Goal: Information Seeking & Learning: Check status

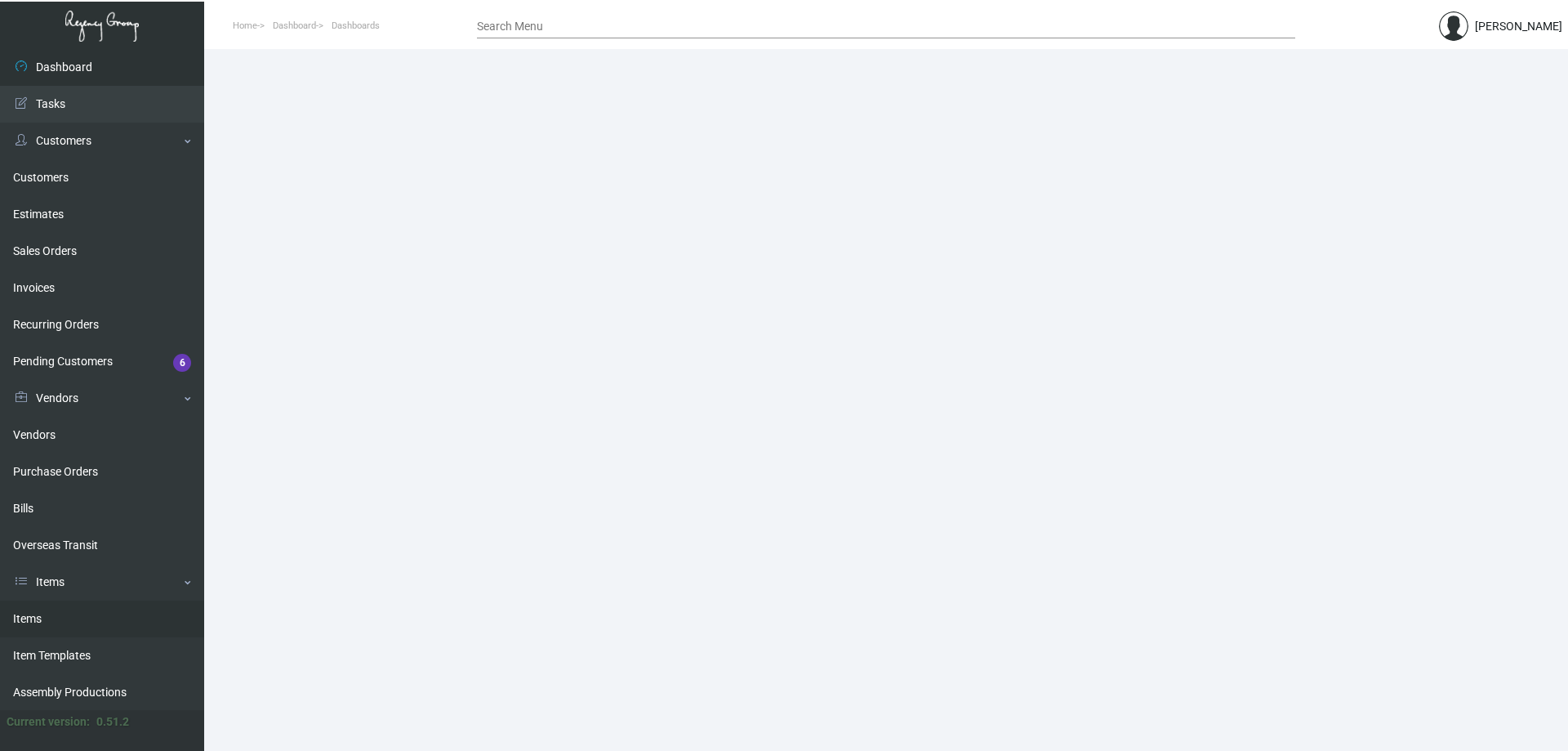
click at [69, 614] on link "Items" at bounding box center [102, 619] width 204 height 36
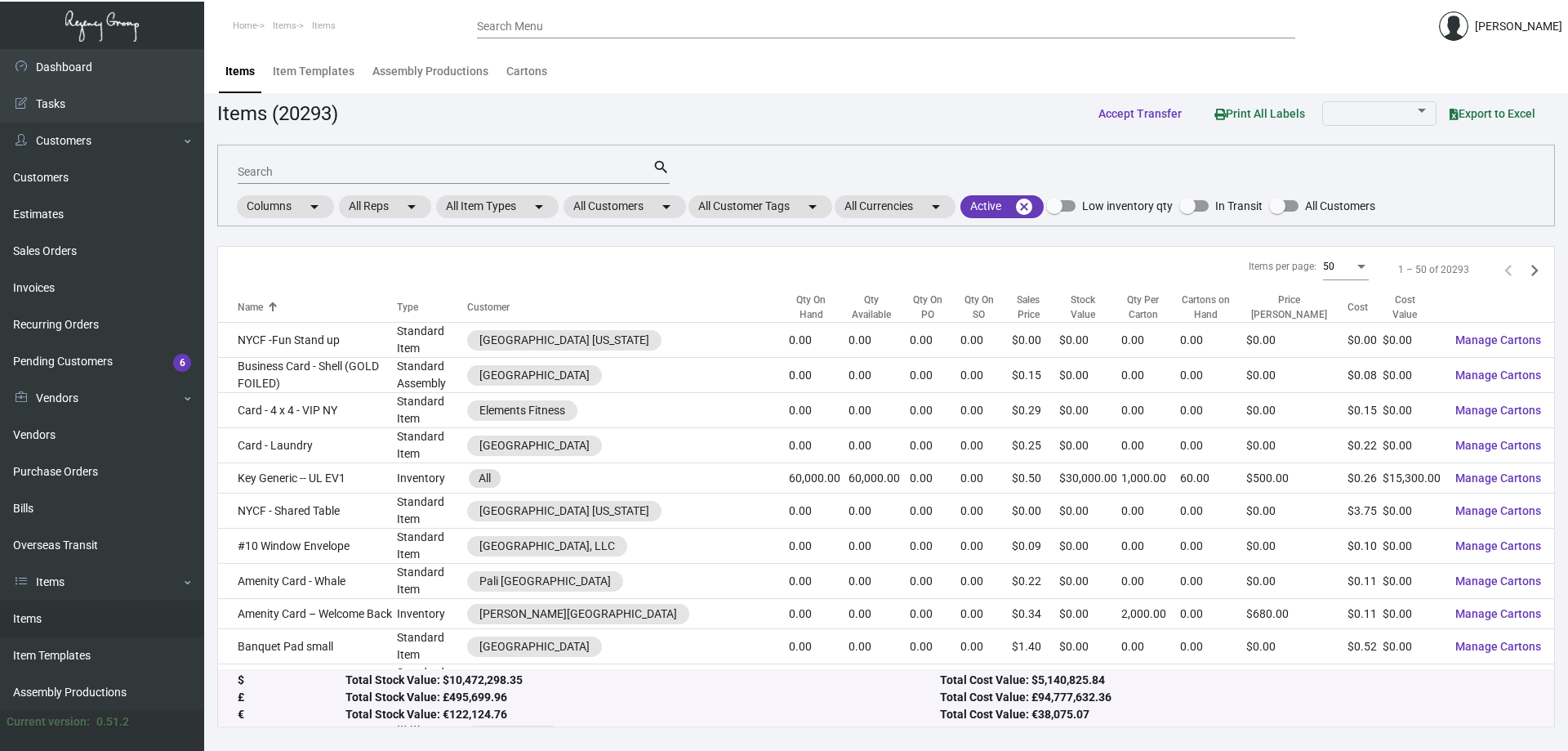
click at [421, 171] on input "Search" at bounding box center [445, 172] width 415 height 13
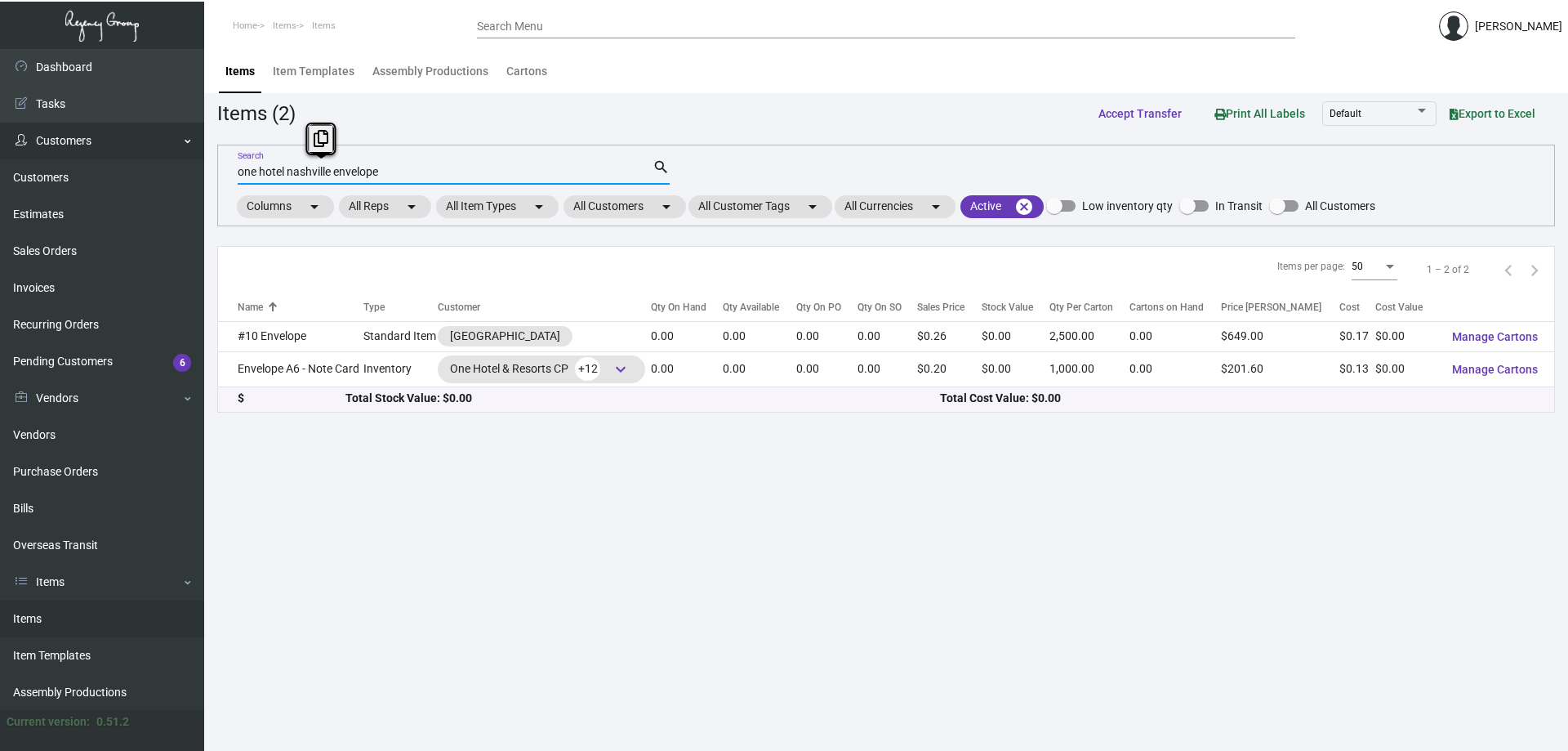
drag, startPoint x: 411, startPoint y: 173, endPoint x: 77, endPoint y: 155, distance: 334.5
click at [86, 156] on div "Dashboard Dashboard Tasks Customers Customers Estimates Sales Orders Invoices R…" at bounding box center [784, 399] width 1568 height 701
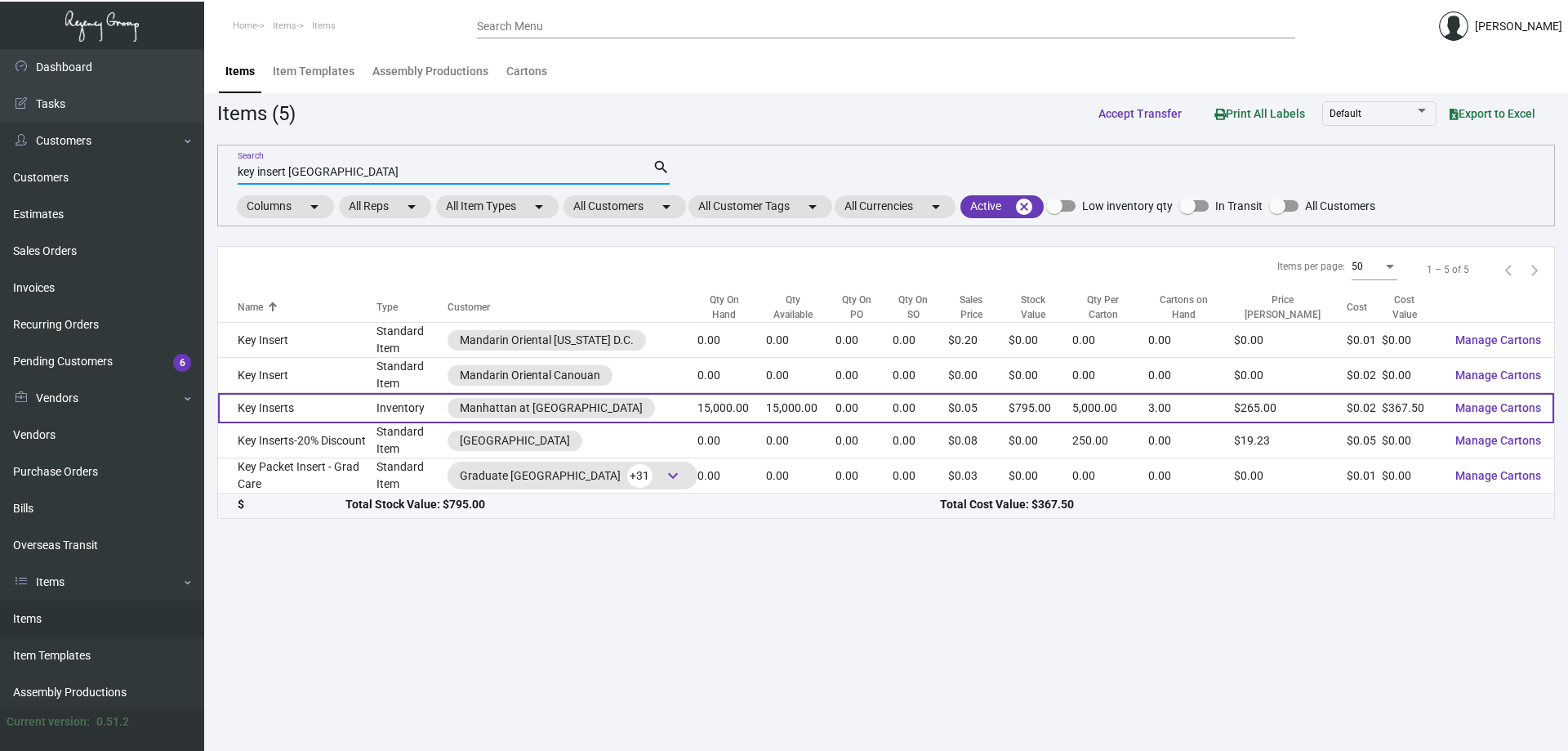
type input "key insert [GEOGRAPHIC_DATA]"
click at [746, 394] on td "15,000.00" at bounding box center [731, 407] width 69 height 30
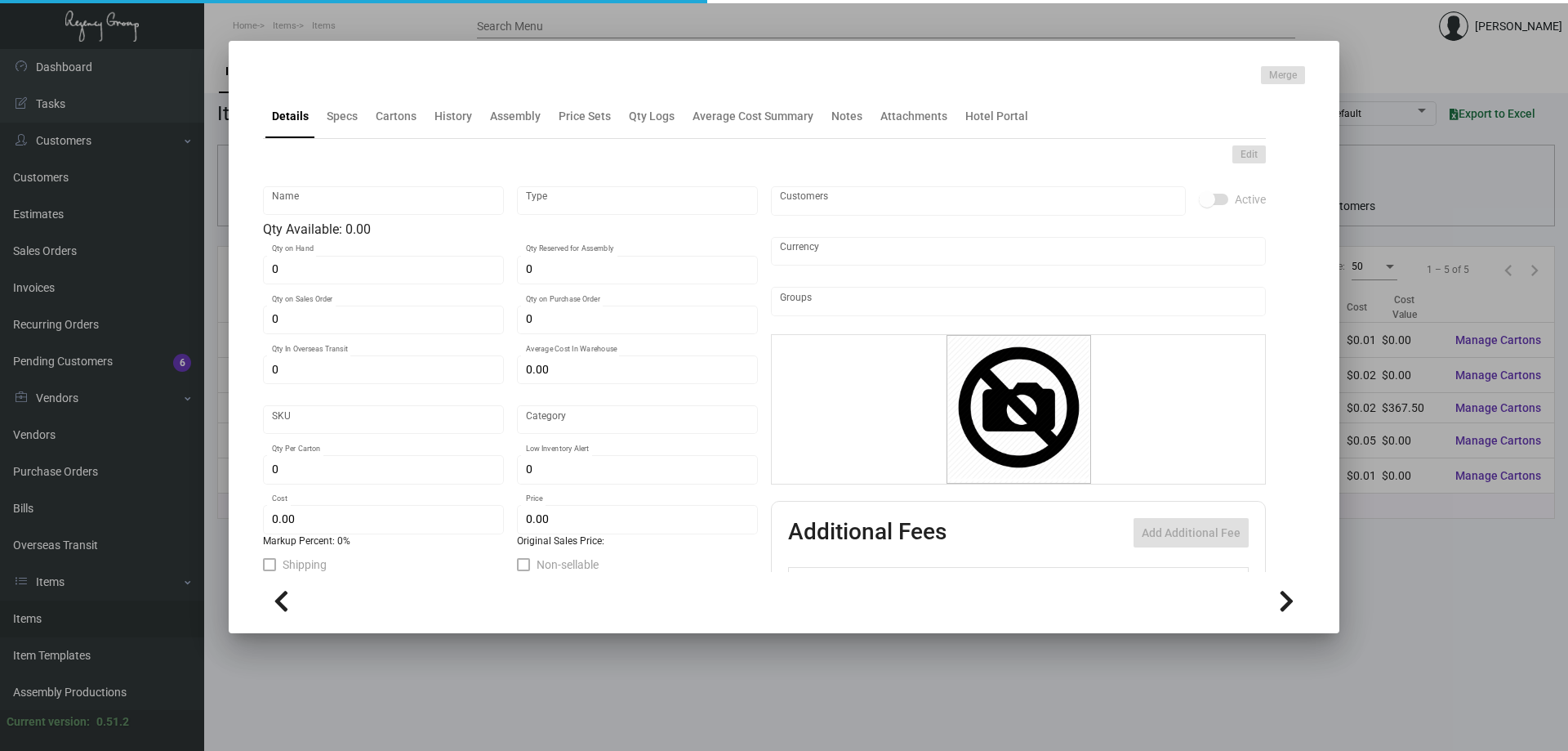
type input "Key Inserts"
type input "Inventory"
type input "15,000"
type input "$ 0.0245"
type input "1984"
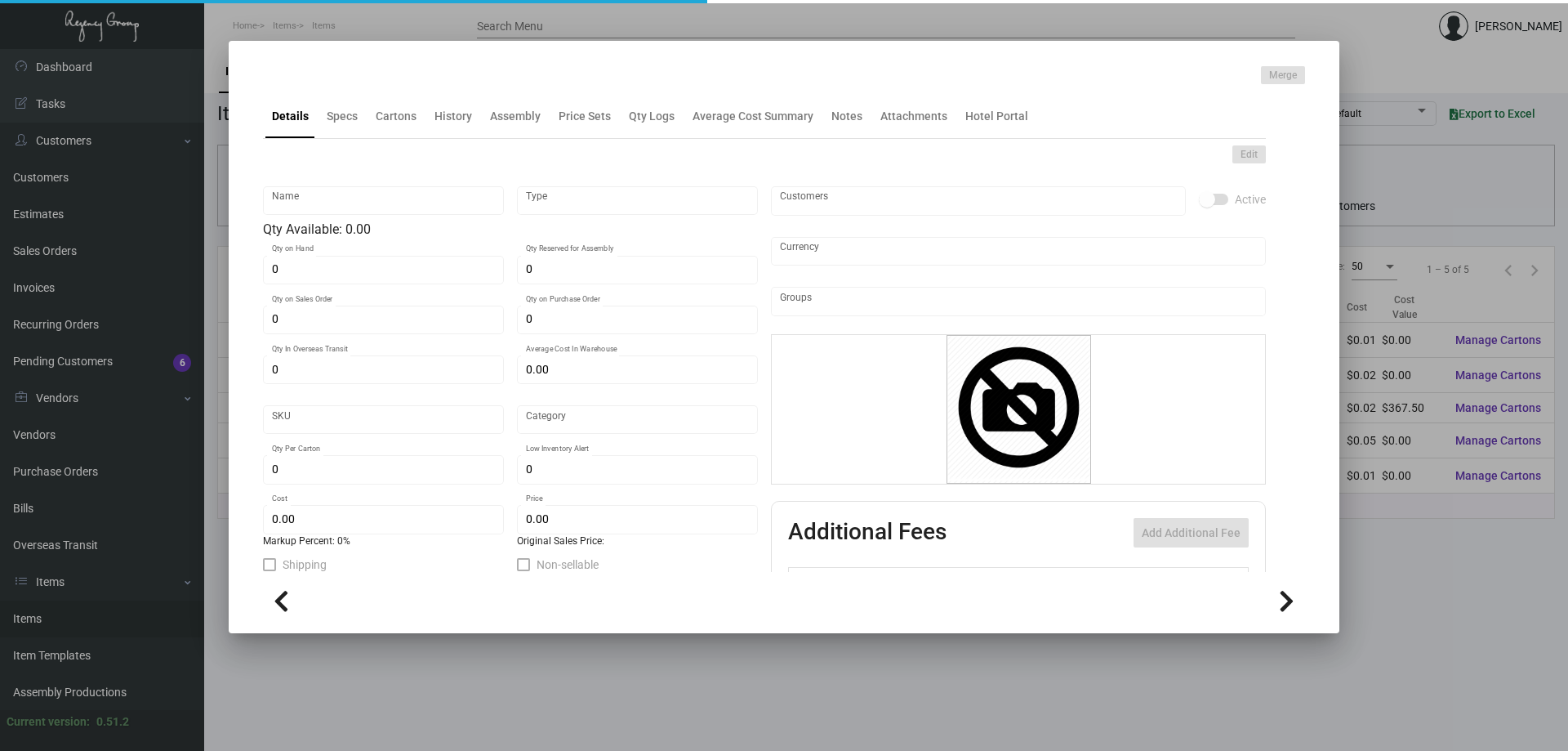
type input "Standard"
type input "5,000"
type input "$ 0.0245"
type input "$ 0.053"
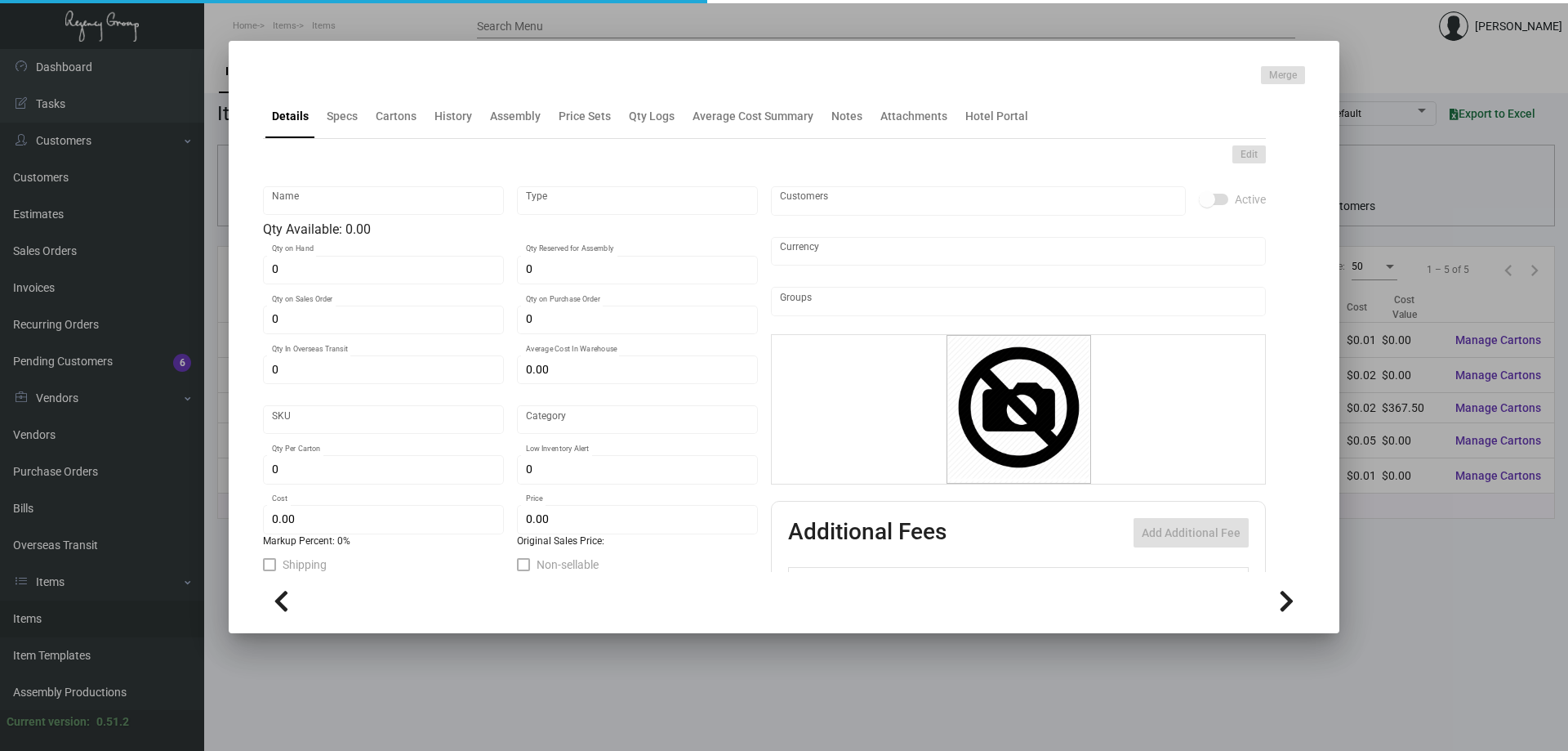
type textarea "Key holders inserts: size 2.25x3.375 #14pt white uncoated cover stock, printing…"
type textarea "Key holders inserts: size 2.25x3.375 #100 bright white uncoated cover stock, pr…"
checkbox input "true"
type input "United States Dollar $"
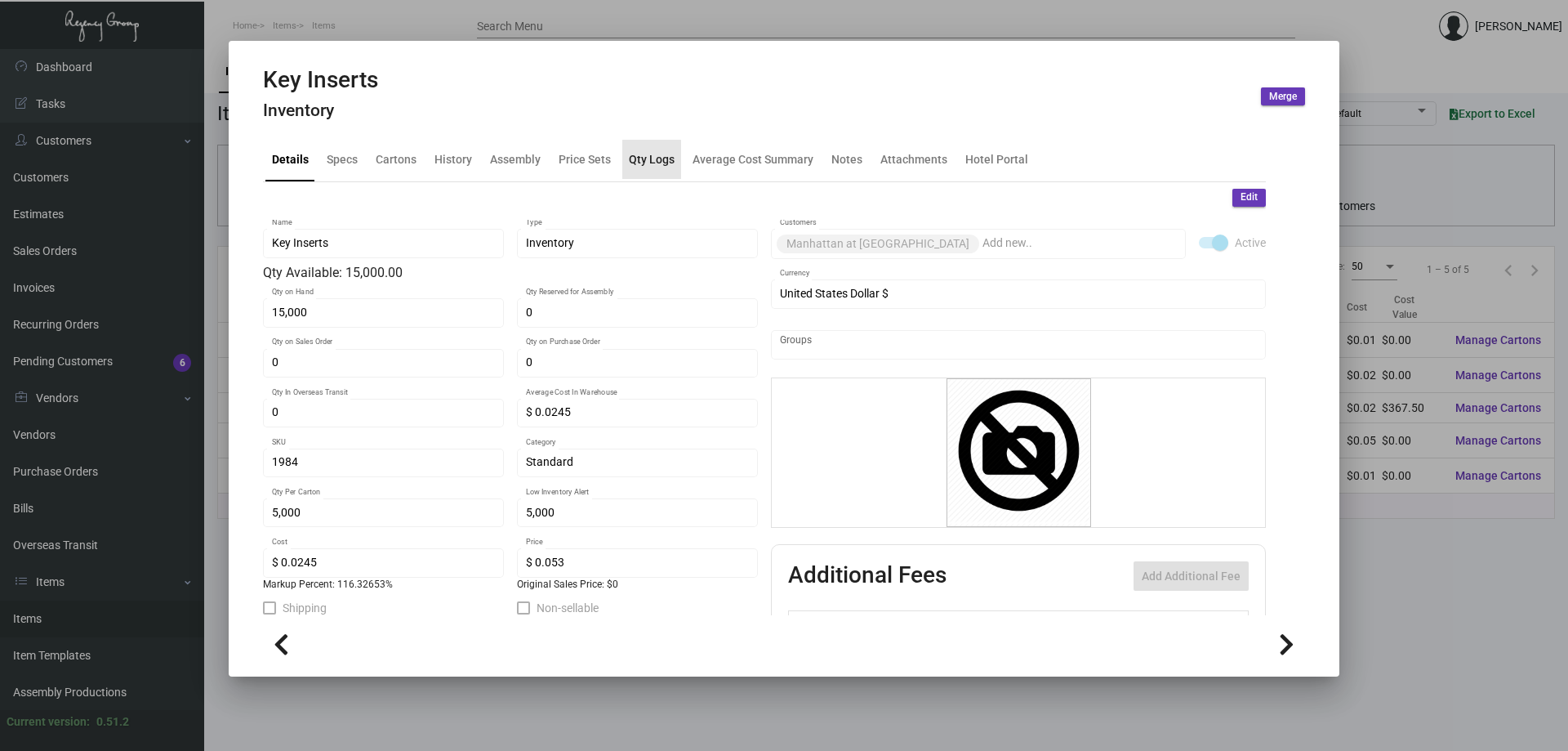
click at [639, 162] on div "Qty Logs" at bounding box center [652, 159] width 46 height 17
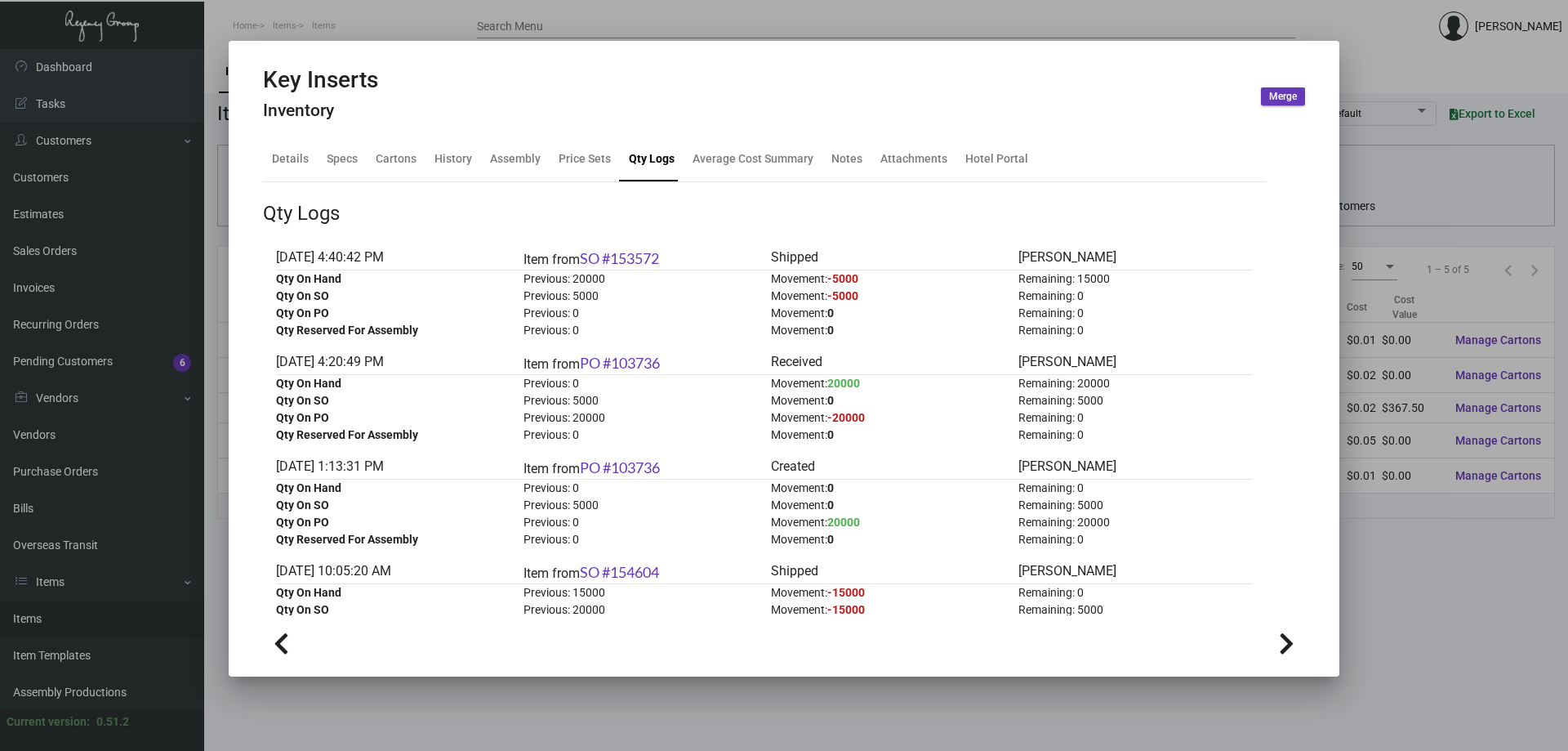
click at [89, 263] on div at bounding box center [784, 375] width 1568 height 751
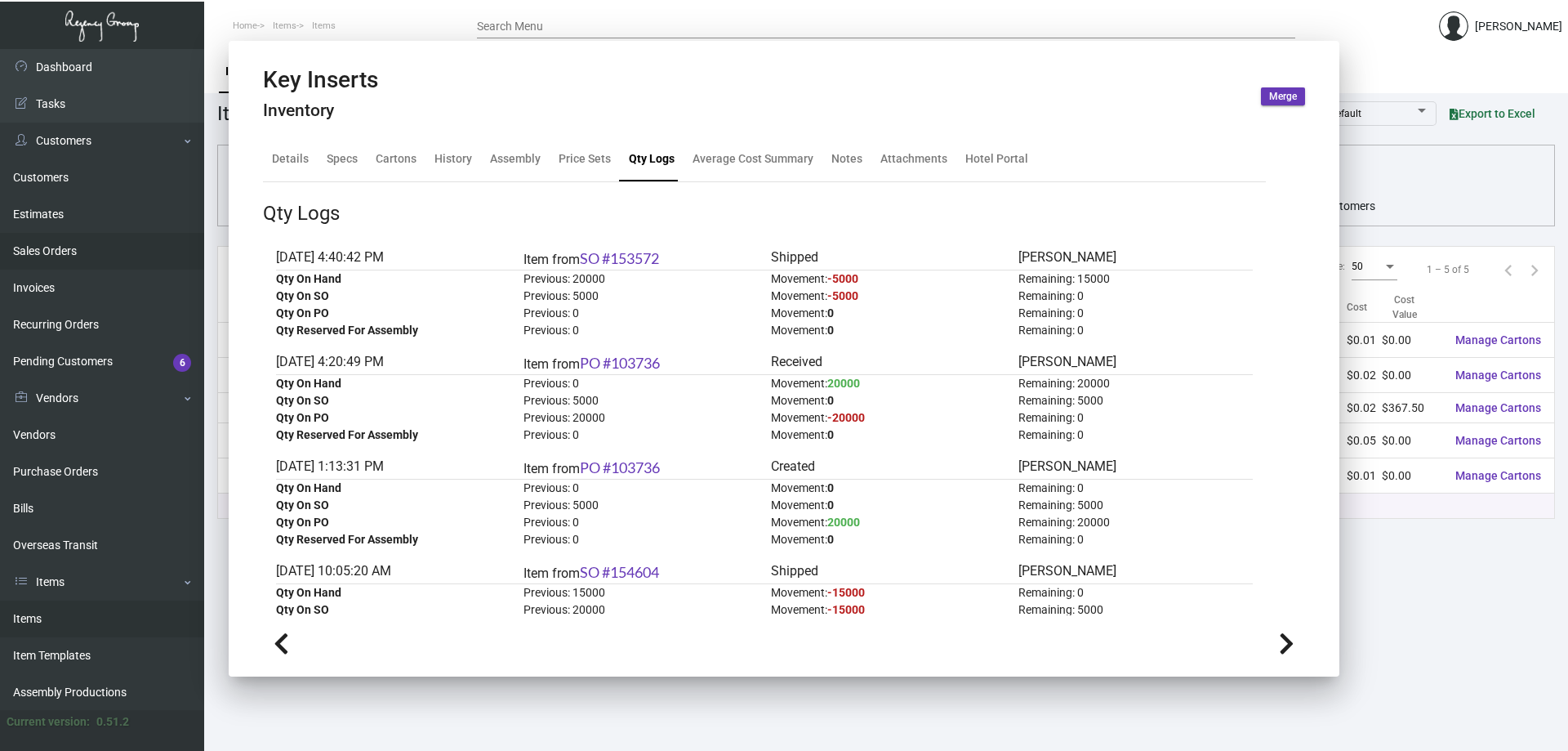
click at [81, 260] on link "Sales Orders" at bounding box center [102, 251] width 204 height 36
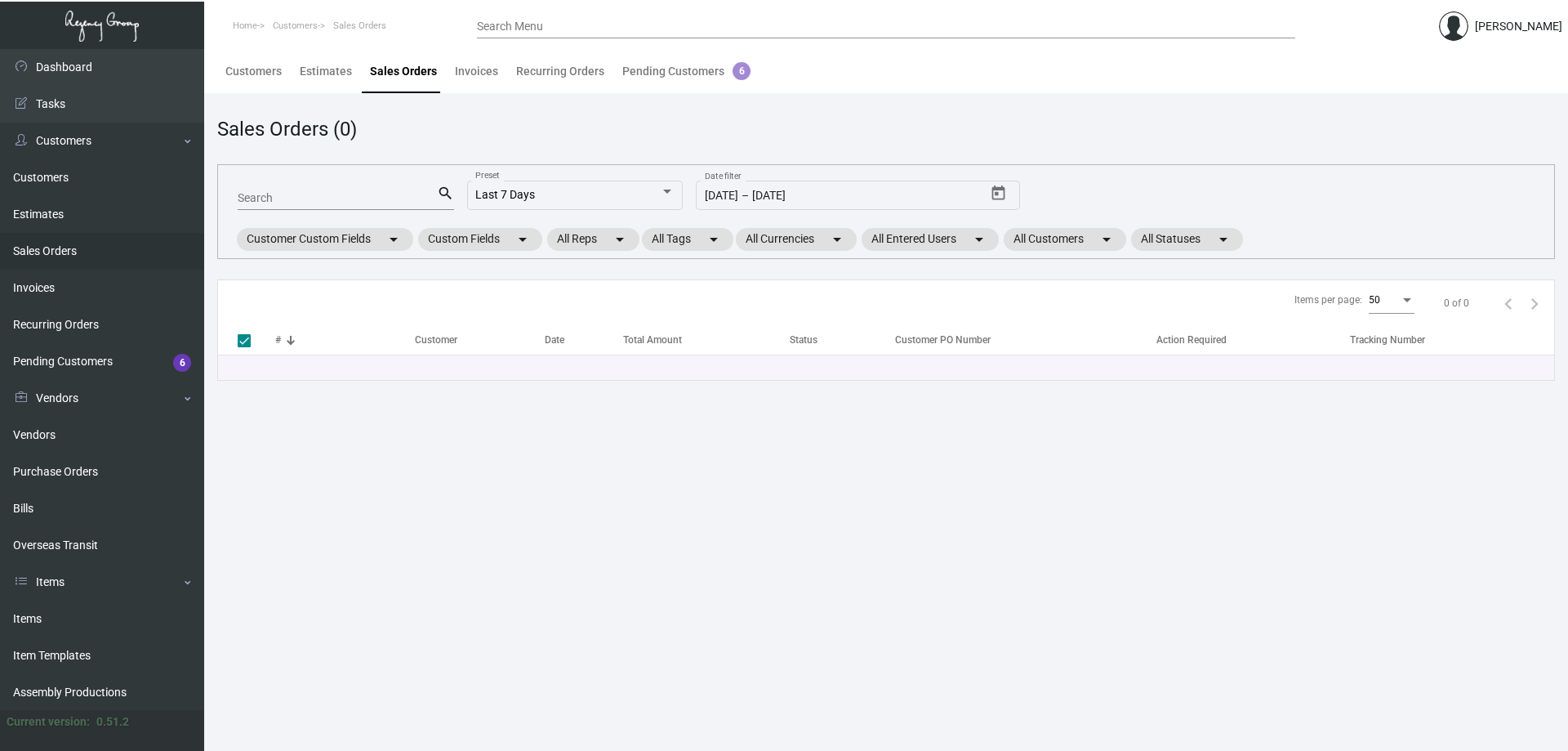
click at [81, 260] on link "Sales Orders" at bounding box center [102, 251] width 204 height 36
paste input "154604"
type input "154604"
checkbox input "false"
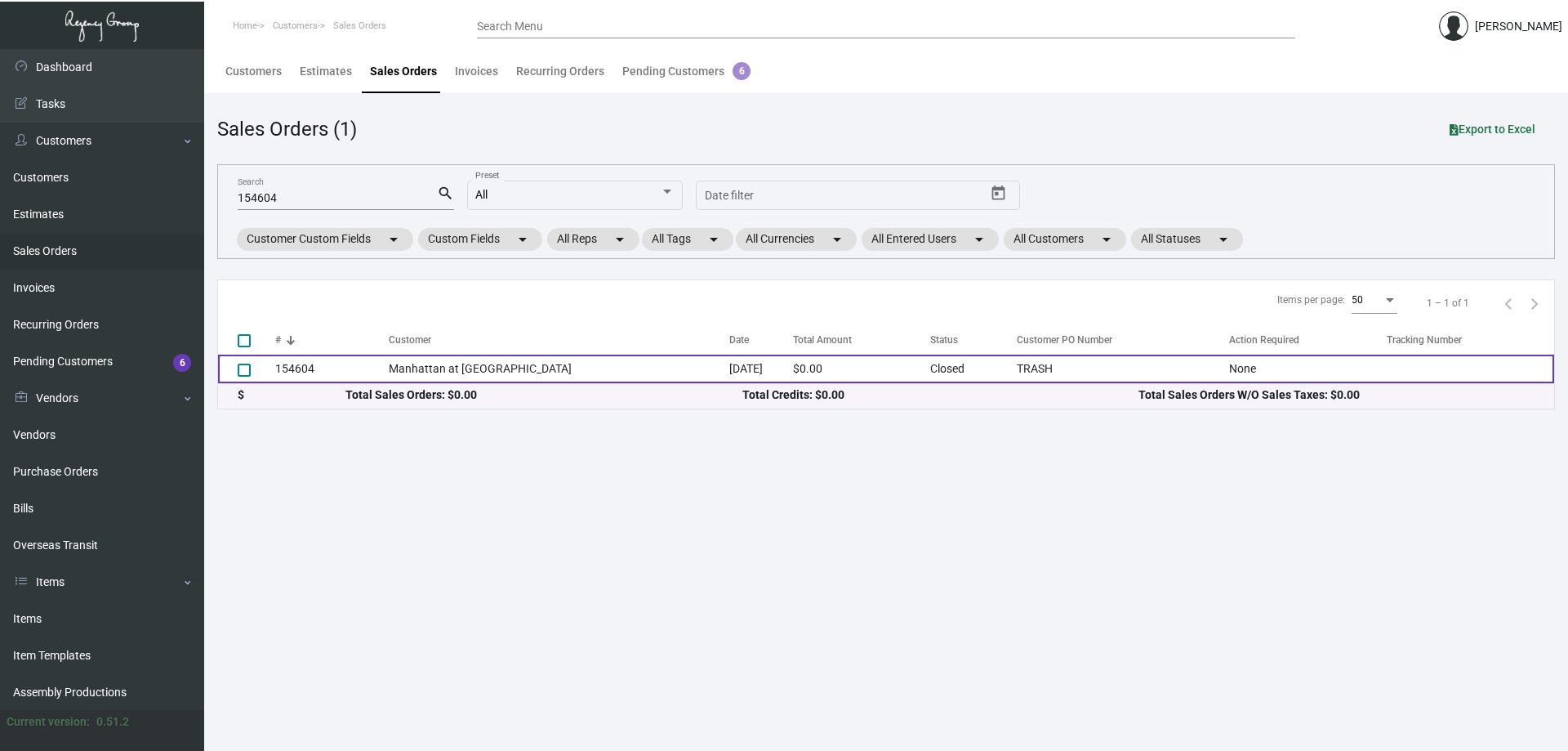
click at [529, 378] on td "Manhattan at [GEOGRAPHIC_DATA]" at bounding box center [559, 368] width 340 height 29
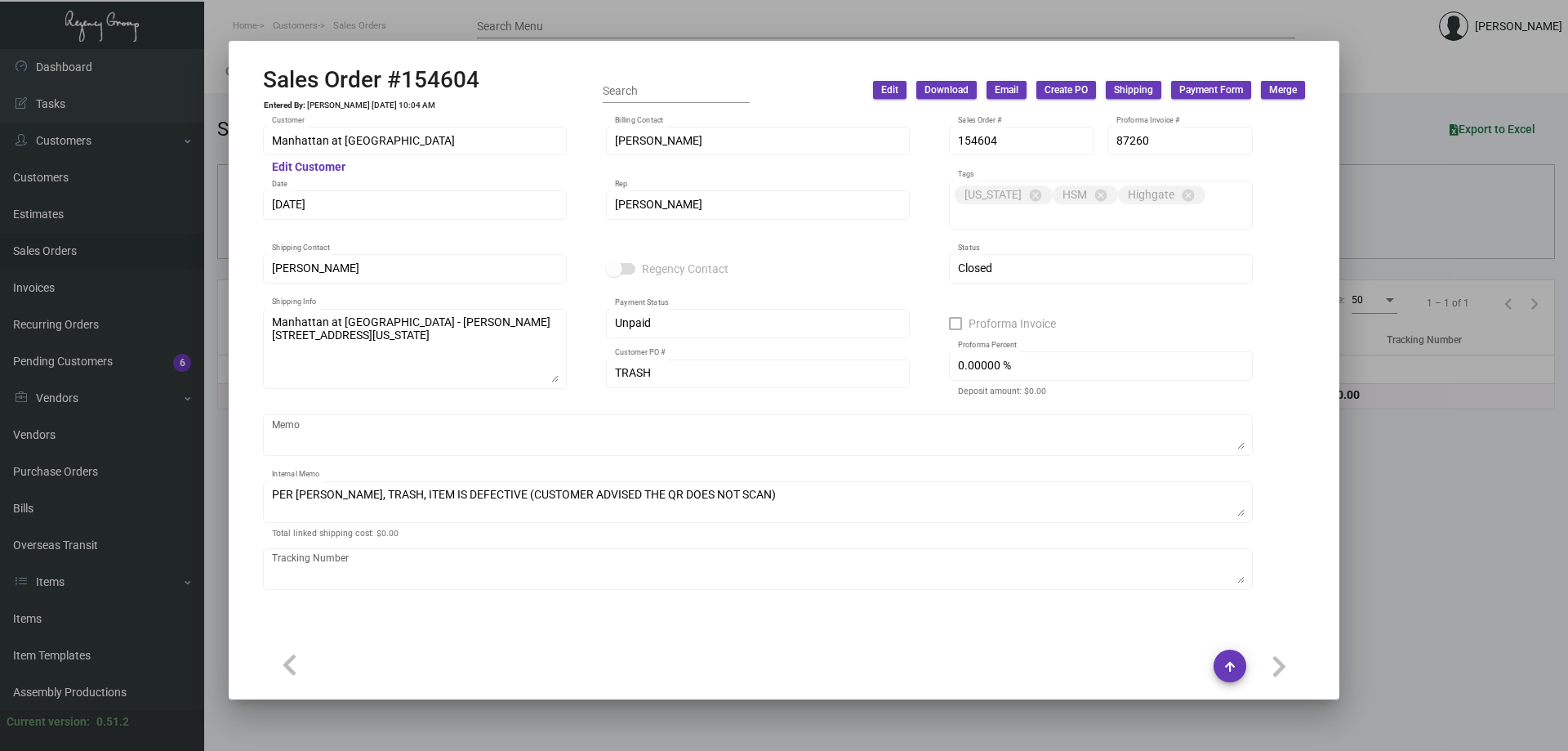
click at [358, 73] on h2 "Sales Order #154604" at bounding box center [371, 80] width 216 height 28
click at [356, 30] on icon at bounding box center [356, 38] width 15 height 17
copy h2 "Order"
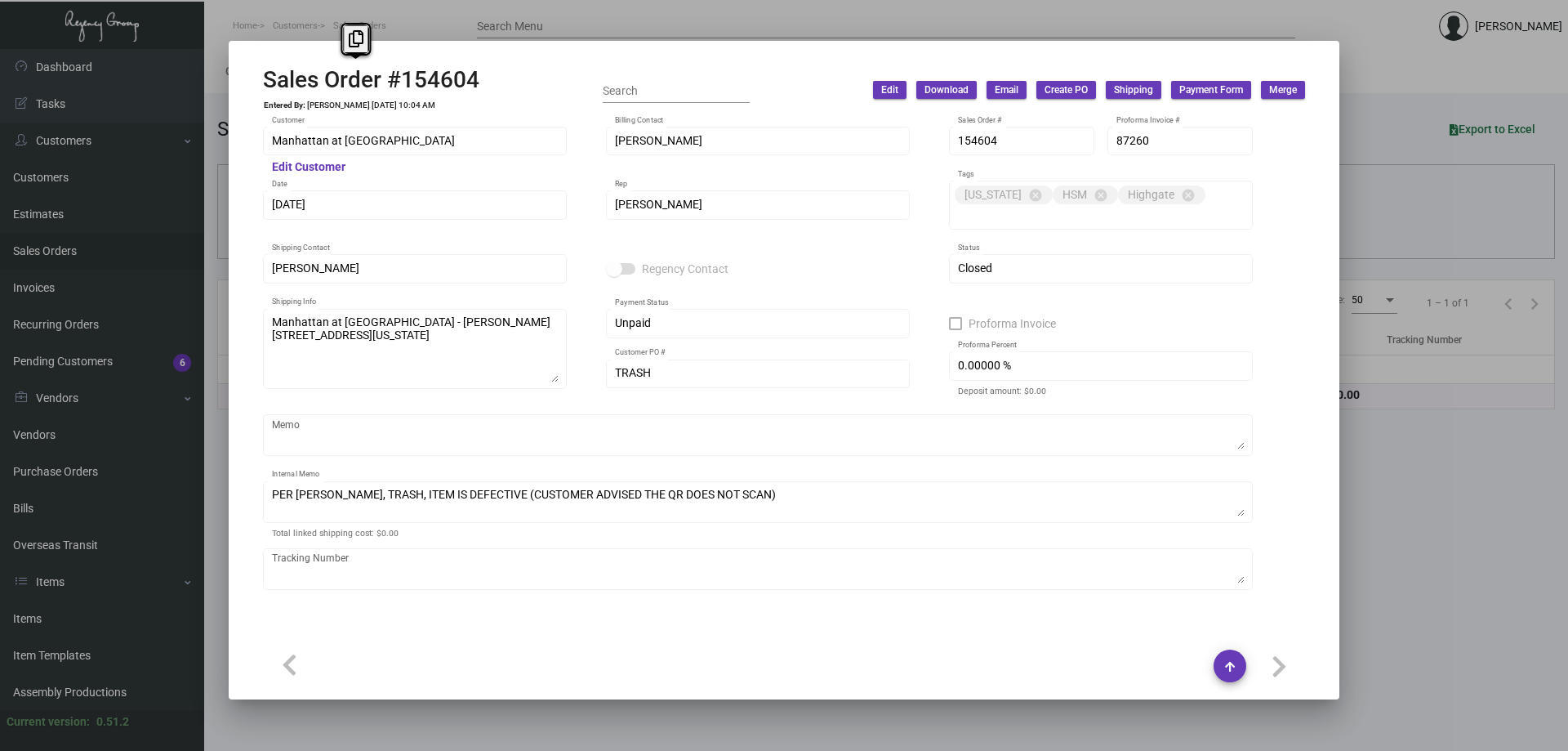
click at [356, 71] on h2 "Sales Order #154604" at bounding box center [371, 80] width 216 height 28
click at [355, 20] on div at bounding box center [784, 375] width 1568 height 751
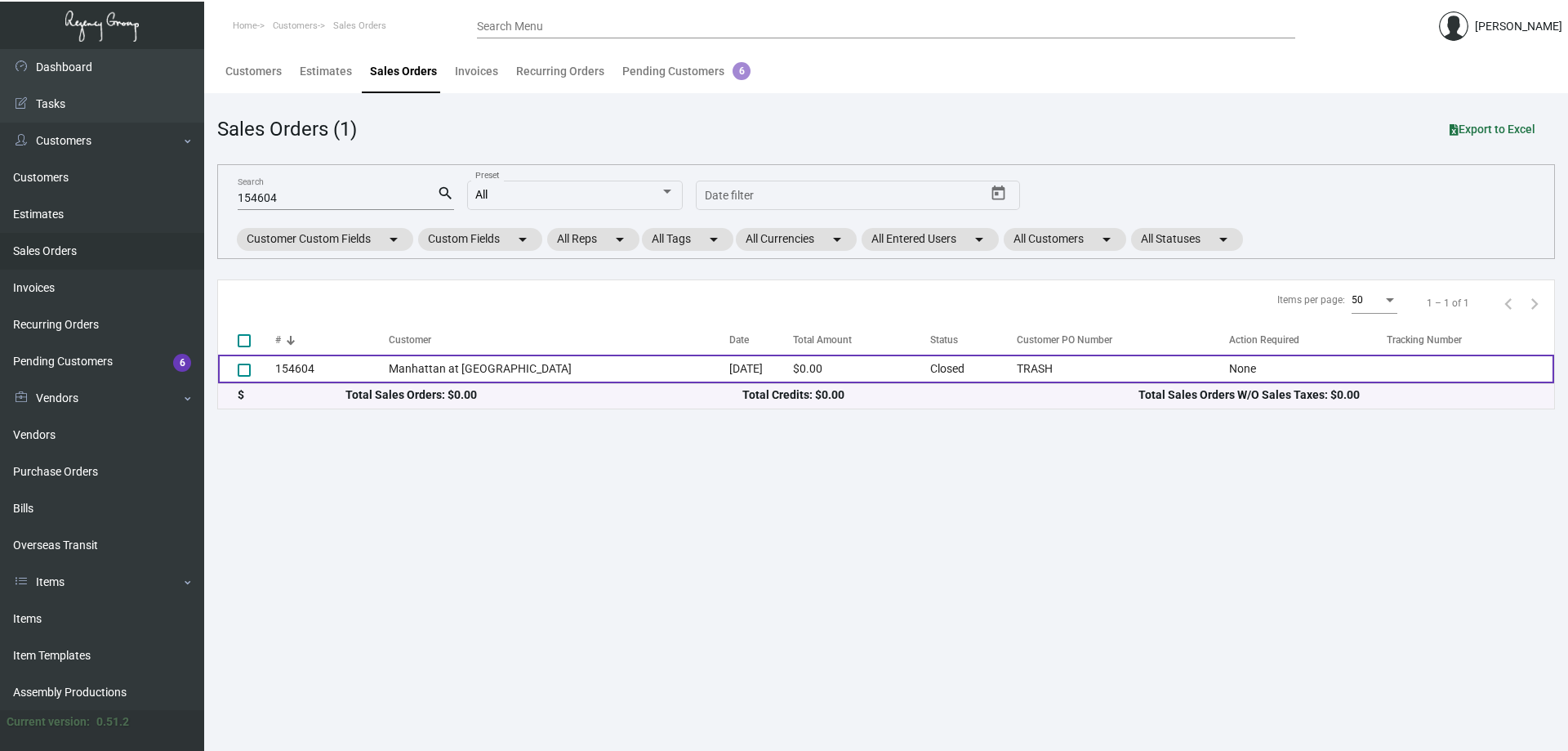
click at [406, 372] on td "Manhattan at [GEOGRAPHIC_DATA]" at bounding box center [559, 368] width 340 height 29
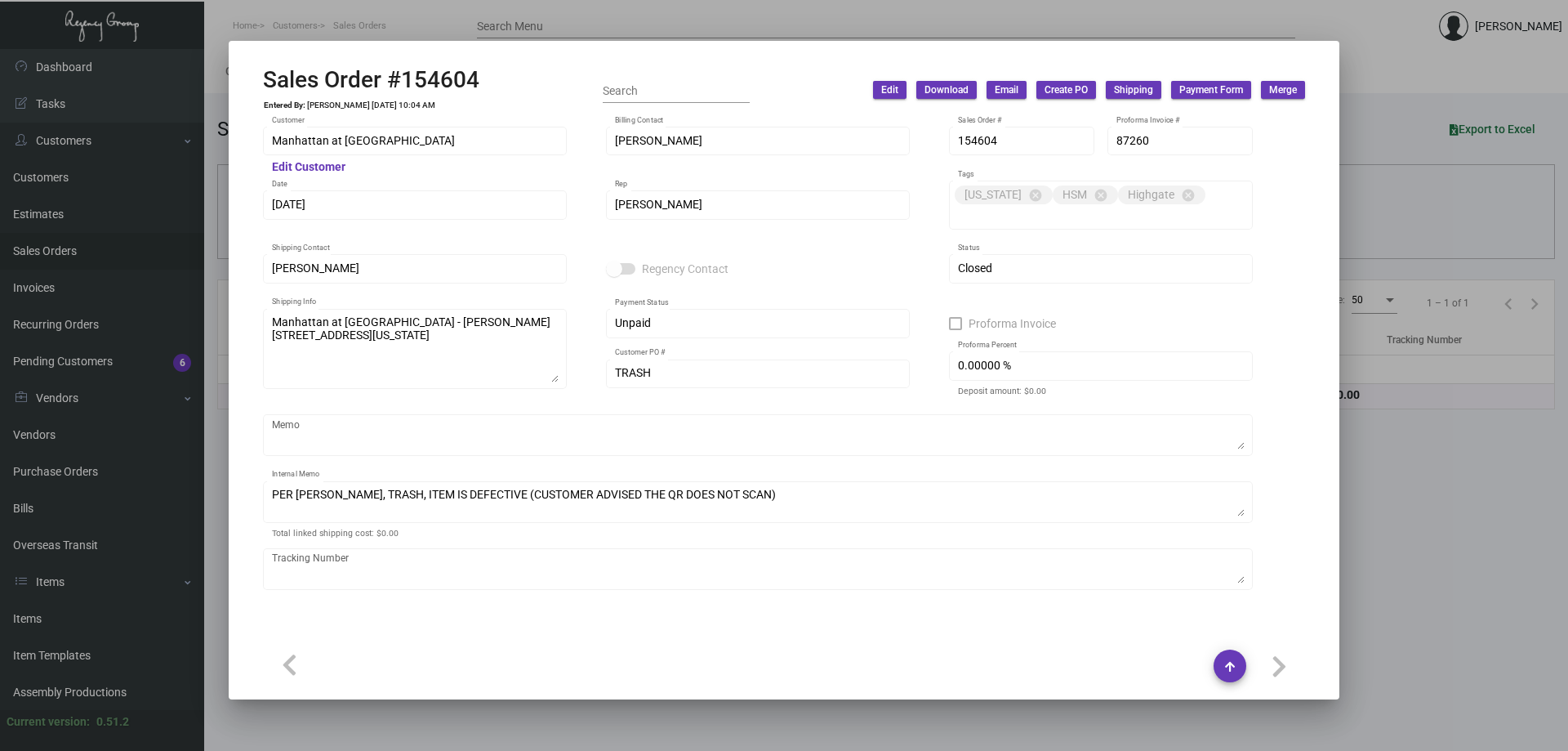
click at [363, 79] on h2 "Sales Order #154604" at bounding box center [371, 80] width 216 height 28
click at [360, 36] on icon at bounding box center [356, 38] width 15 height 17
copy h2 "Order"
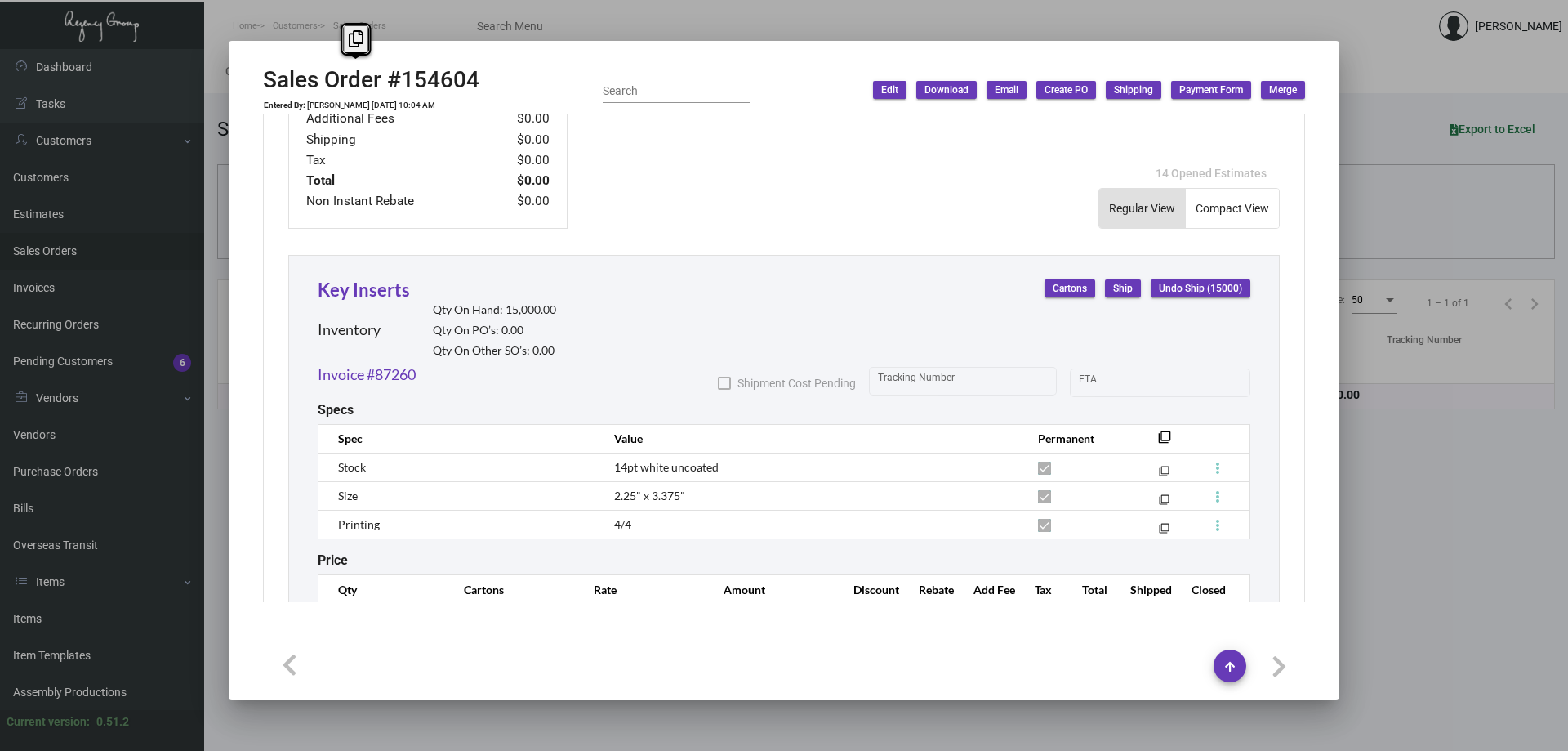
scroll to position [894, 0]
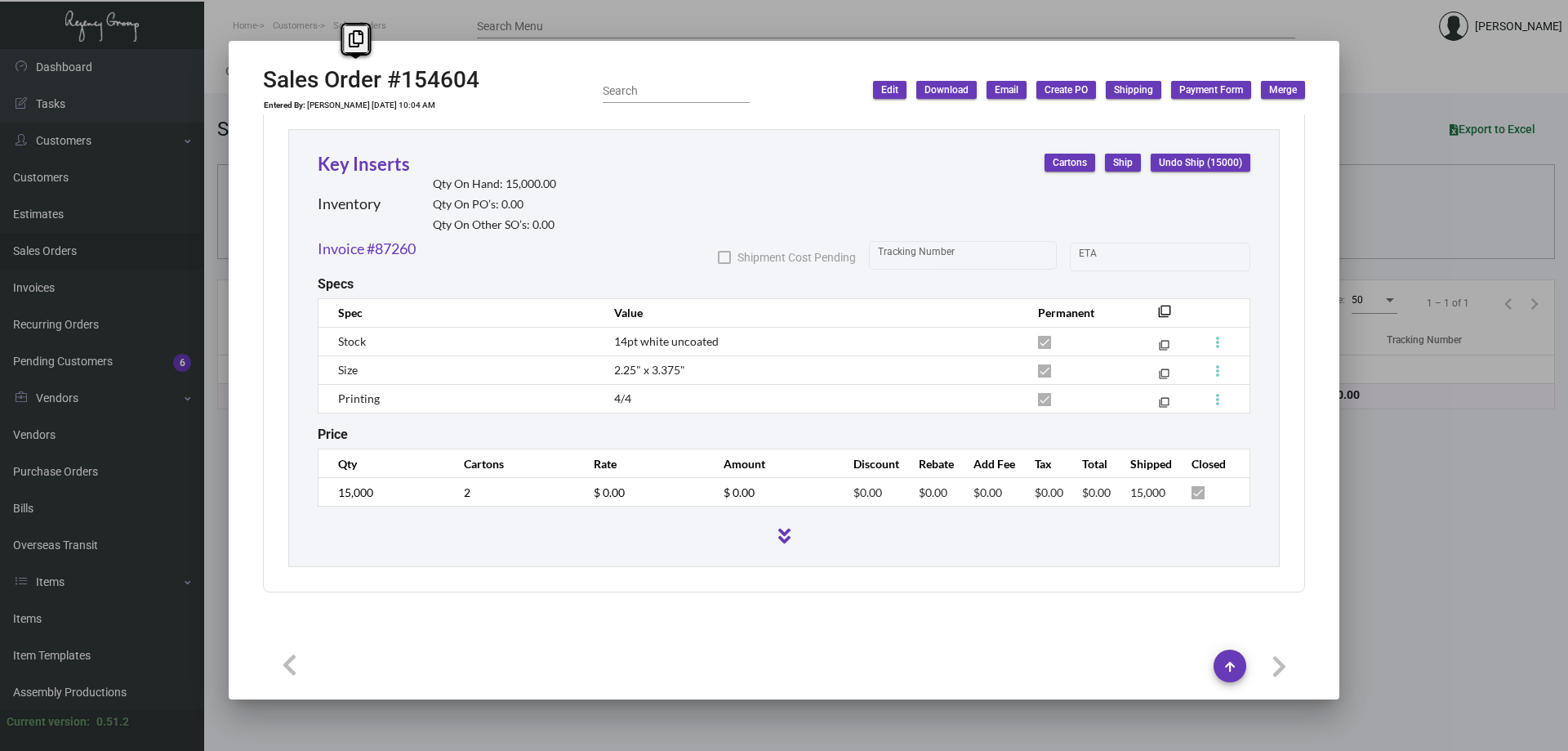
click at [67, 261] on div at bounding box center [784, 375] width 1568 height 751
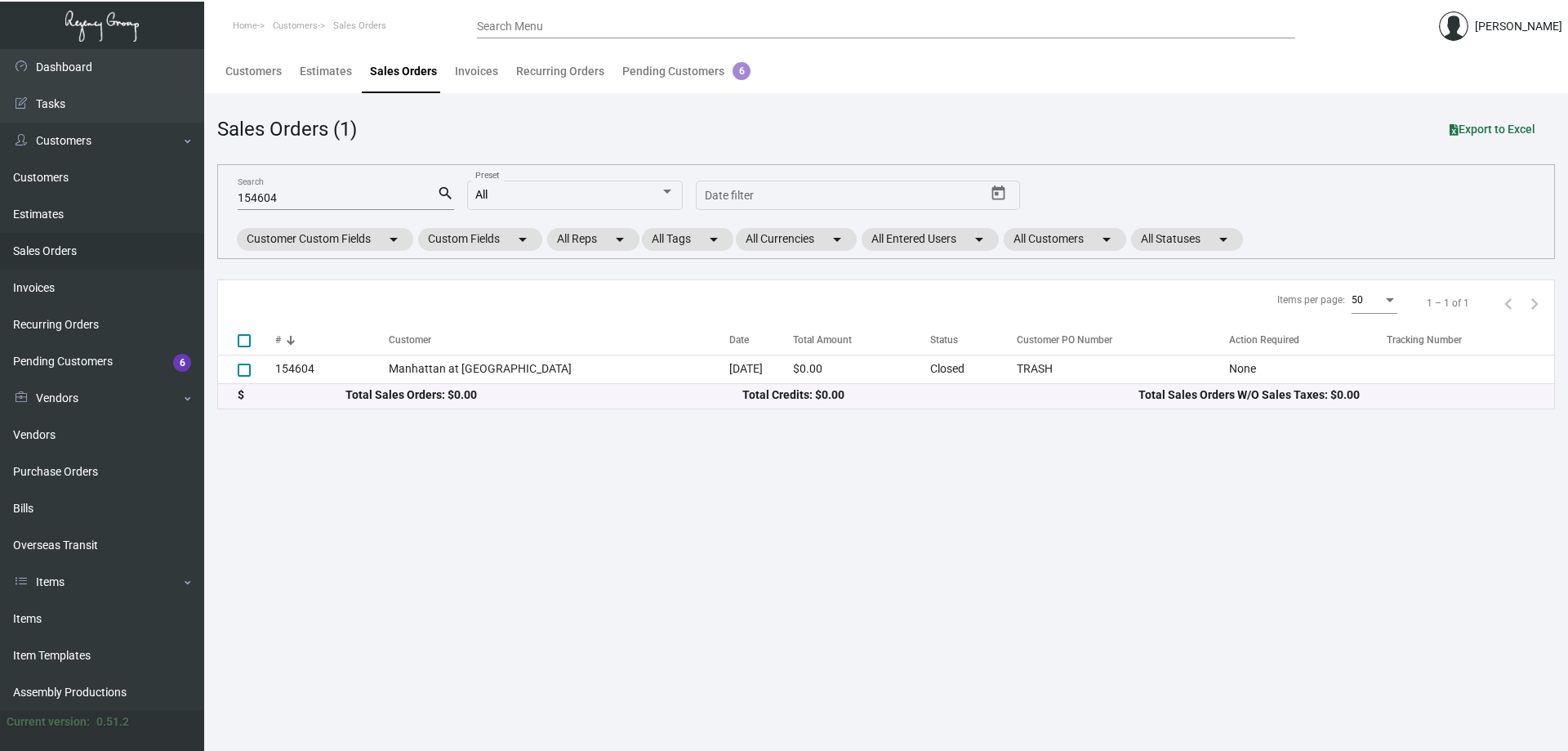
click at [552, 642] on main "Customers Estimates Sales Orders Invoices Recurring Orders Pending Customers 6 …" at bounding box center [886, 399] width 1364 height 701
drag, startPoint x: 297, startPoint y: 200, endPoint x: 0, endPoint y: 123, distance: 306.8
click at [0, 124] on div "Dashboard Dashboard Tasks Customers Customers Estimates Sales Orders Invoices R…" at bounding box center [784, 399] width 1568 height 701
click at [263, 195] on input "154604" at bounding box center [337, 199] width 200 height 13
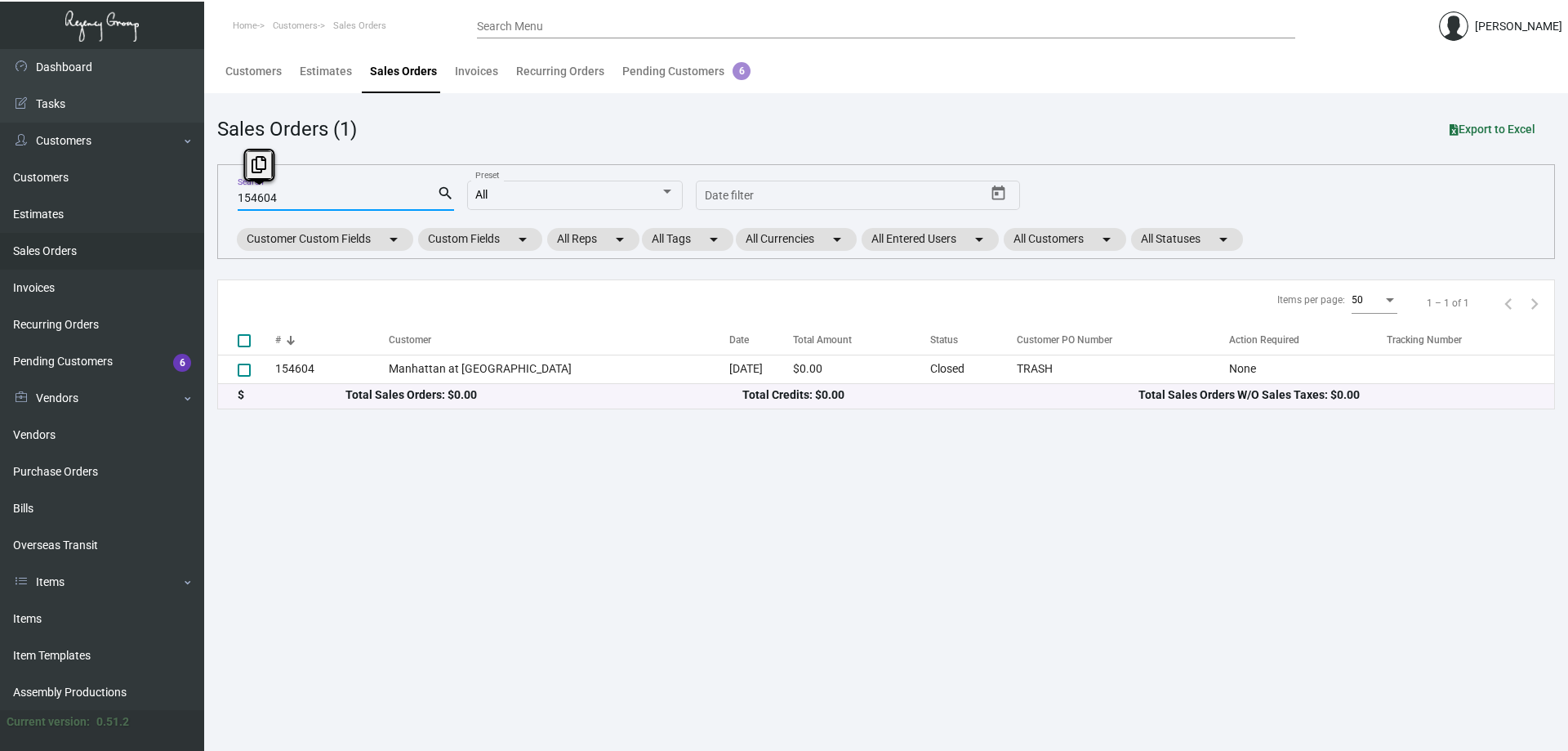
click at [263, 195] on input "154604" at bounding box center [337, 199] width 200 height 13
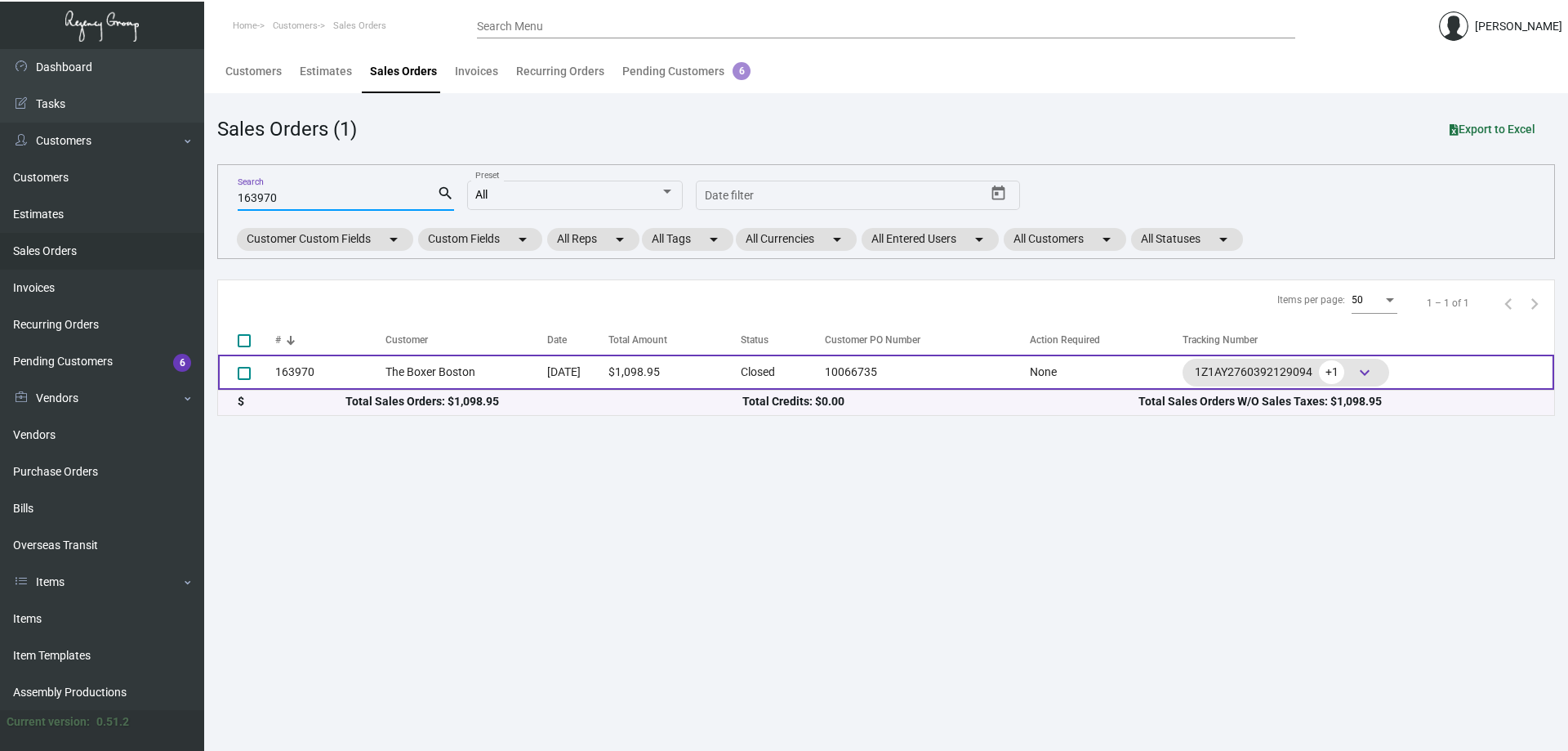
type input "163970"
click at [456, 363] on td "The Boxer Boston" at bounding box center [466, 372] width 161 height 35
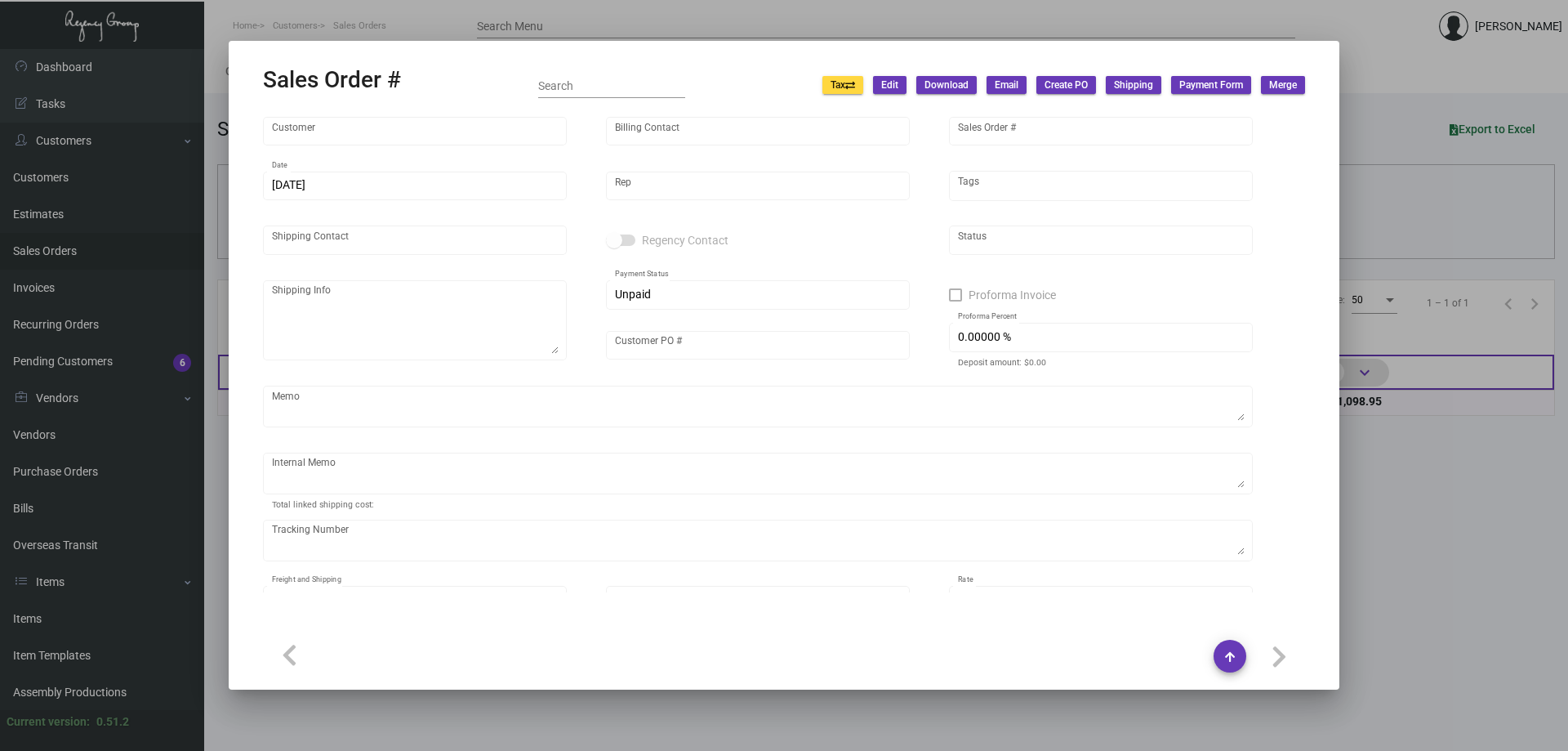
type input "The Boxer Boston"
type input "[PERSON_NAME]"
type input "163970"
type input "[DATE]"
type input "[PERSON_NAME]"
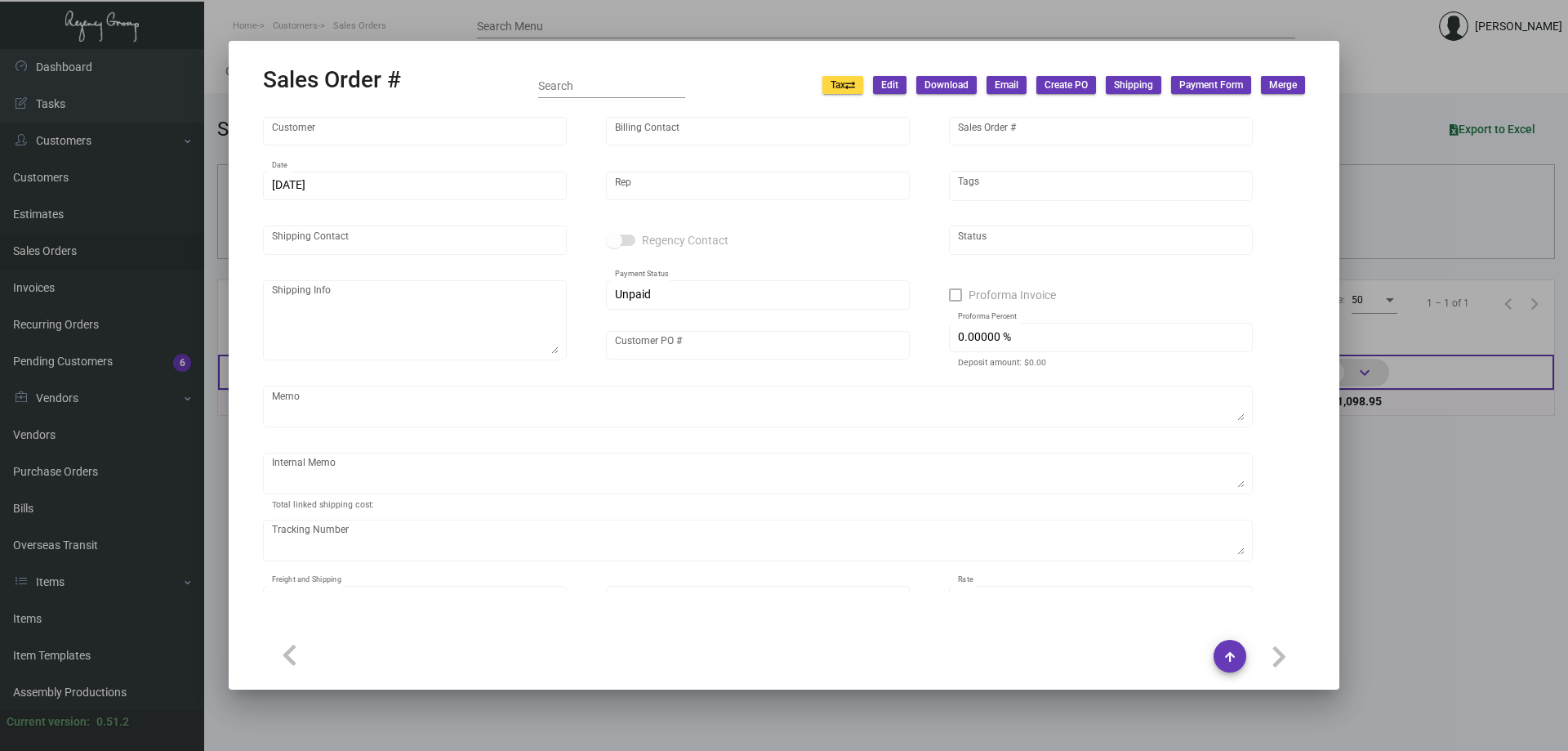
type input "[PERSON_NAME] [PERSON_NAME]"
type textarea "The Boxer Boston - [PERSON_NAME] [PERSON_NAME] [STREET_ADDRESS]"
type input "10066735"
type textarea "S01248 from ODOO 18.48"
type input "United States Dollar $"
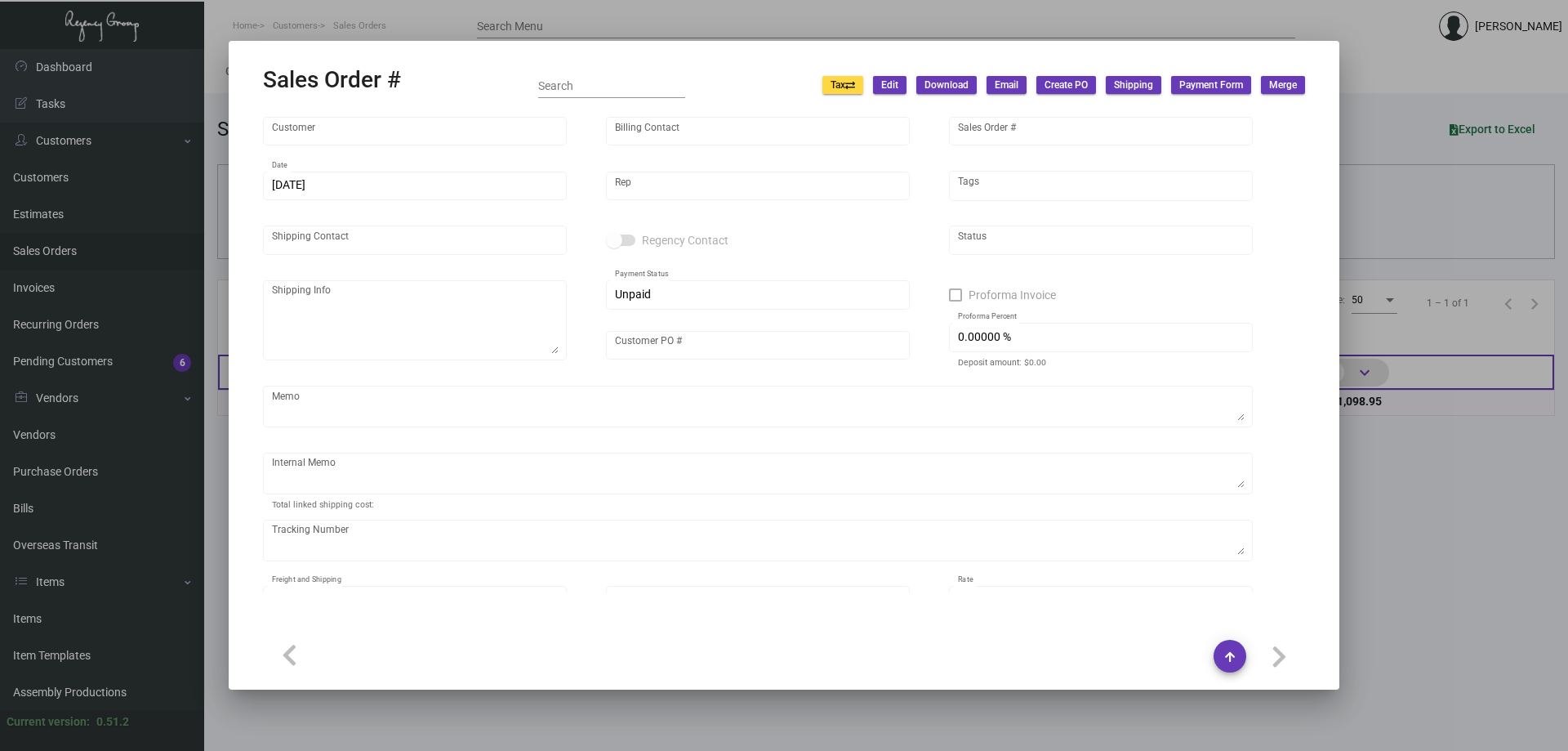
type input "$ 48.95"
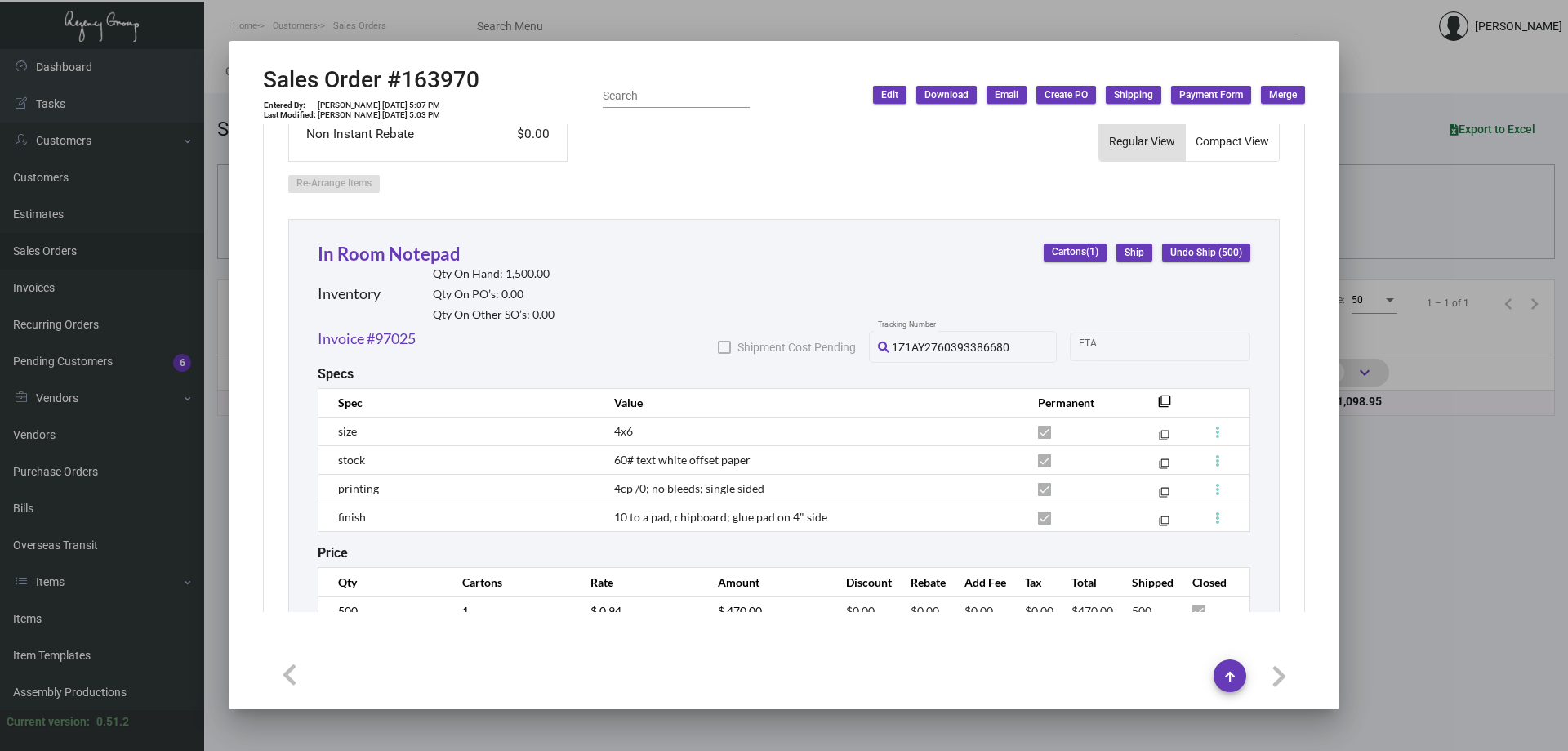
scroll to position [816, 0]
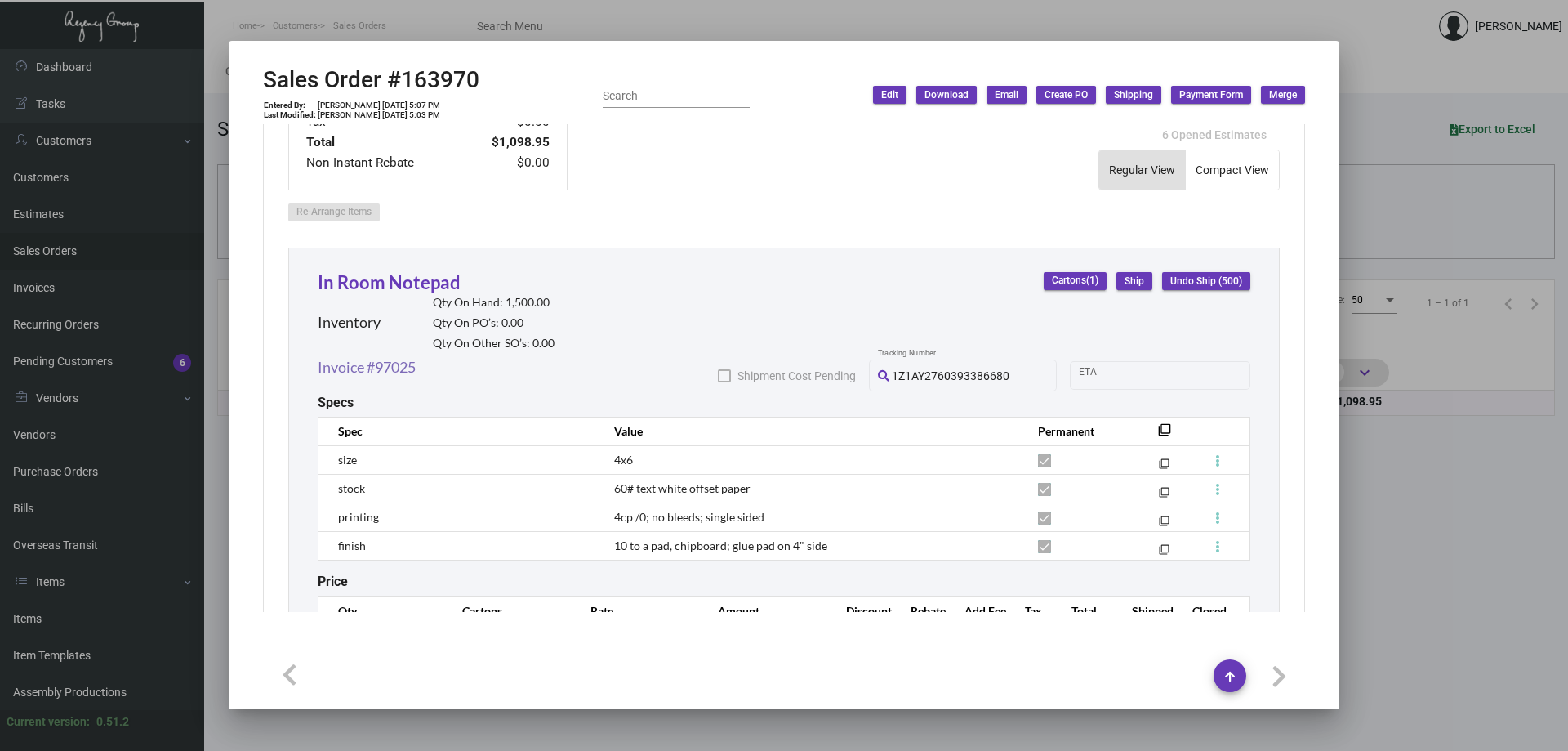
click at [395, 363] on link "Invoice #97025" at bounding box center [367, 367] width 98 height 22
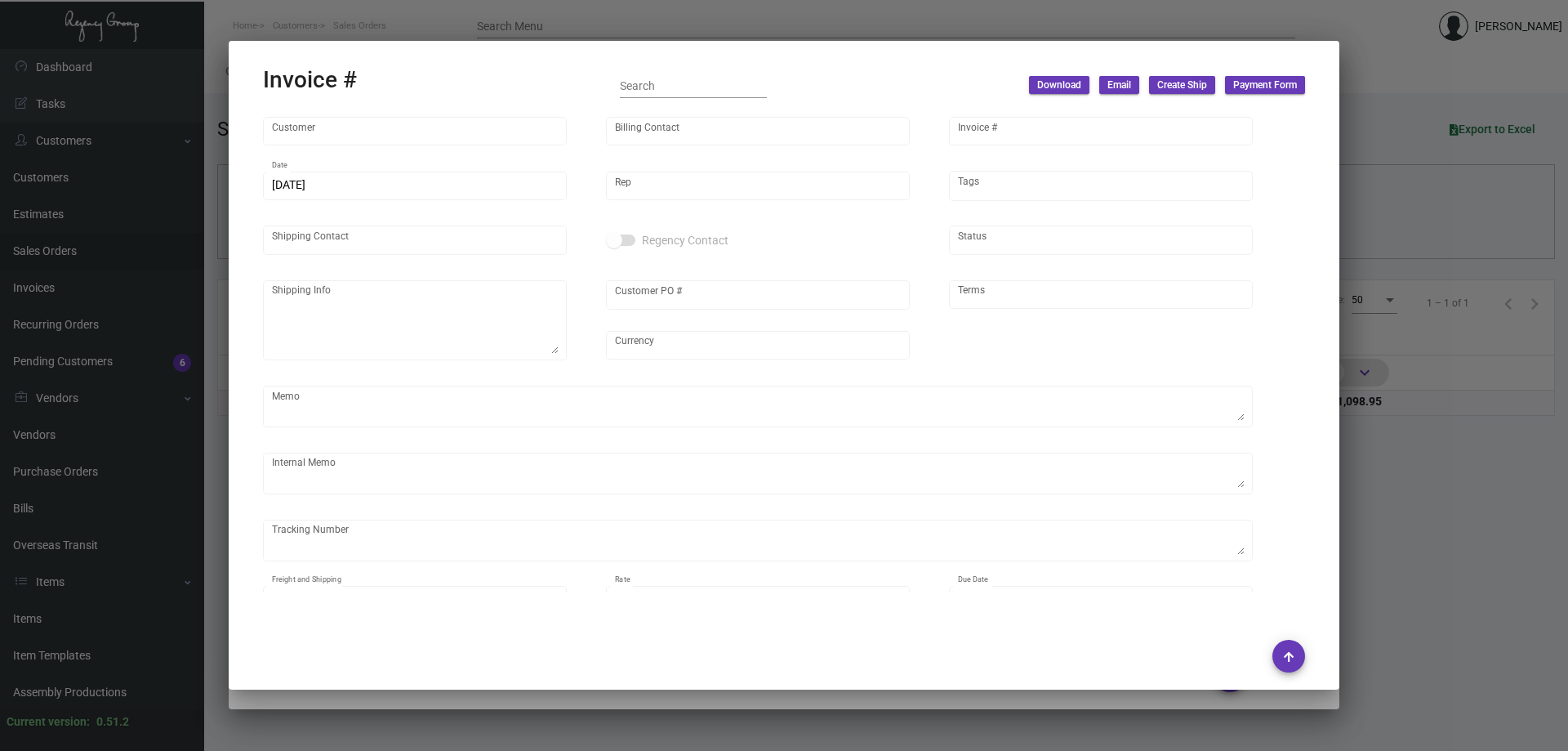
type input "The Boxer Boston"
type input "[PERSON_NAME]"
type input "97025"
type input "[DATE]"
type input "[PERSON_NAME]"
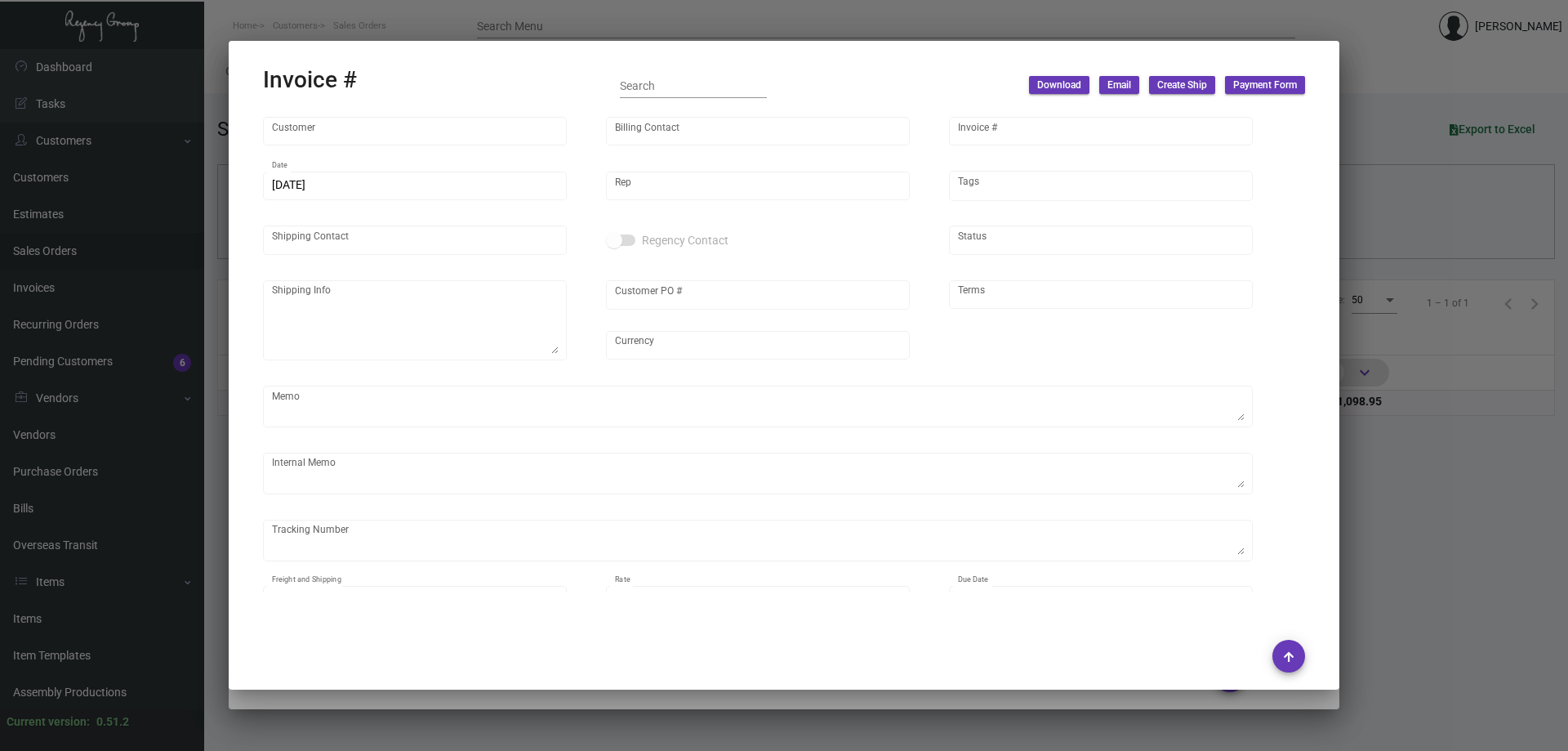
type input "[PERSON_NAME] [PERSON_NAME]"
type textarea "The Boxer Boston - [PERSON_NAME] [PERSON_NAME] [STREET_ADDRESS]"
type input "10066735"
type input "United States Dollar $"
type input "Net 30"
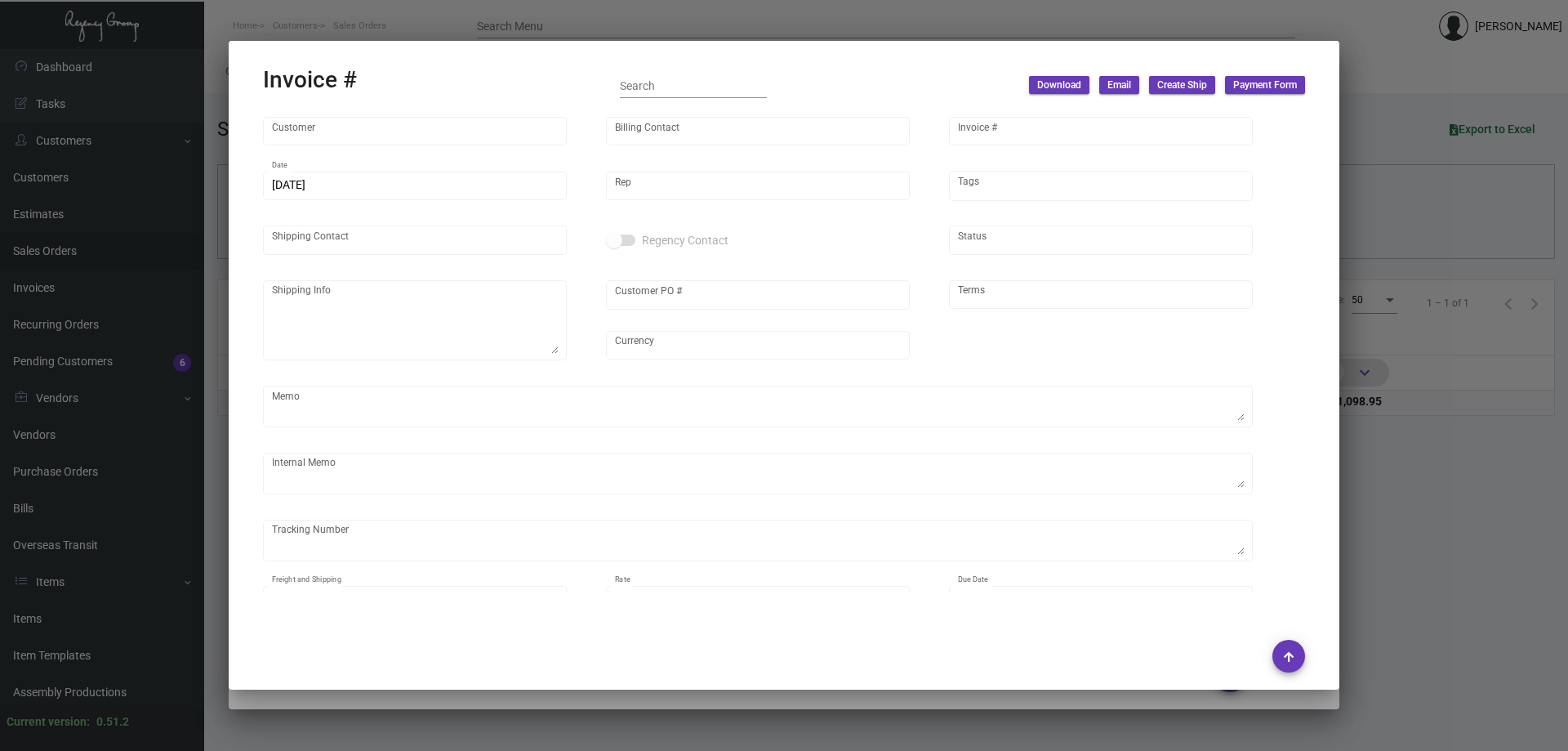
type textarea "S01248 from ODOO 18.48"
type input "$ 48.95"
type input "[DATE]"
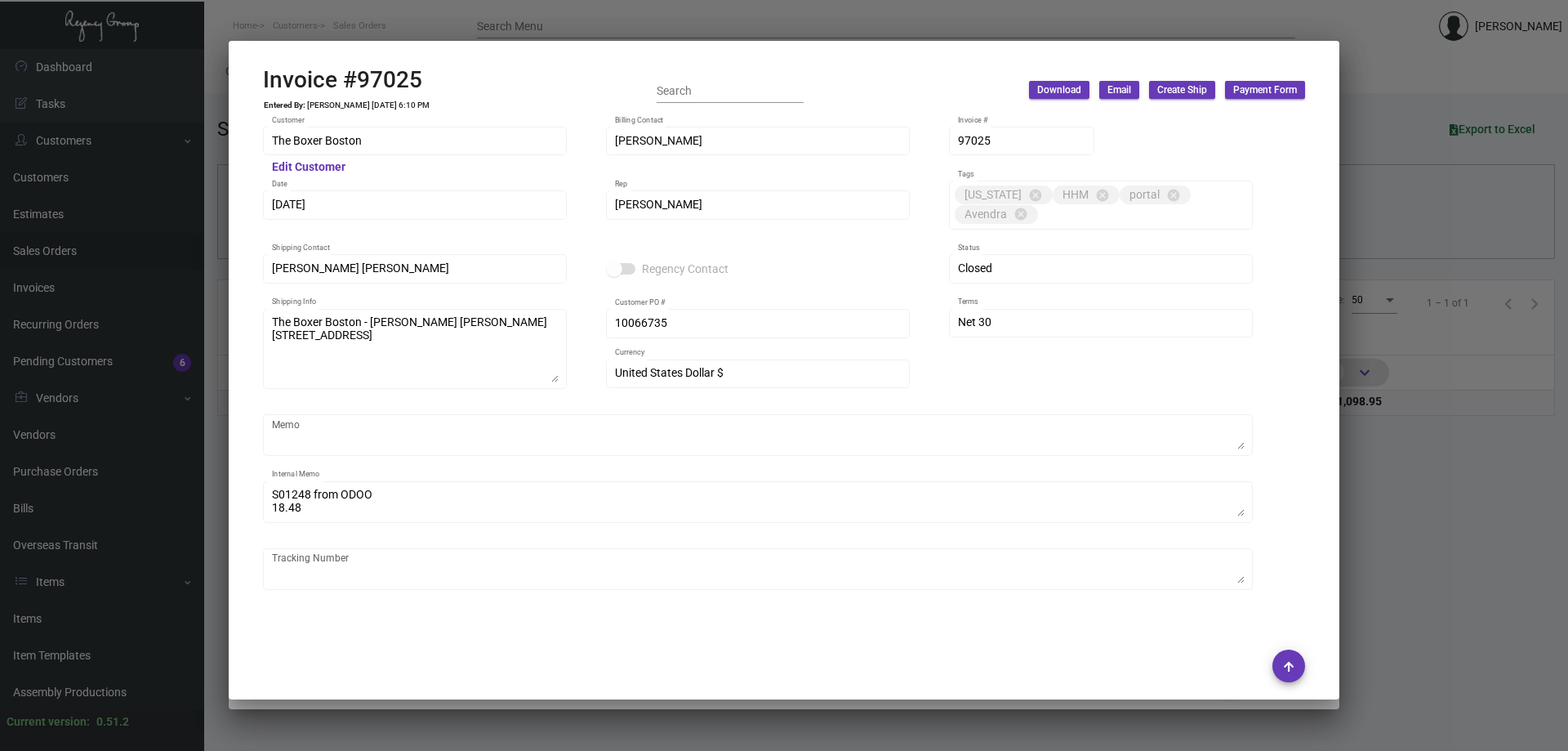
click at [416, 26] on div at bounding box center [784, 375] width 1568 height 751
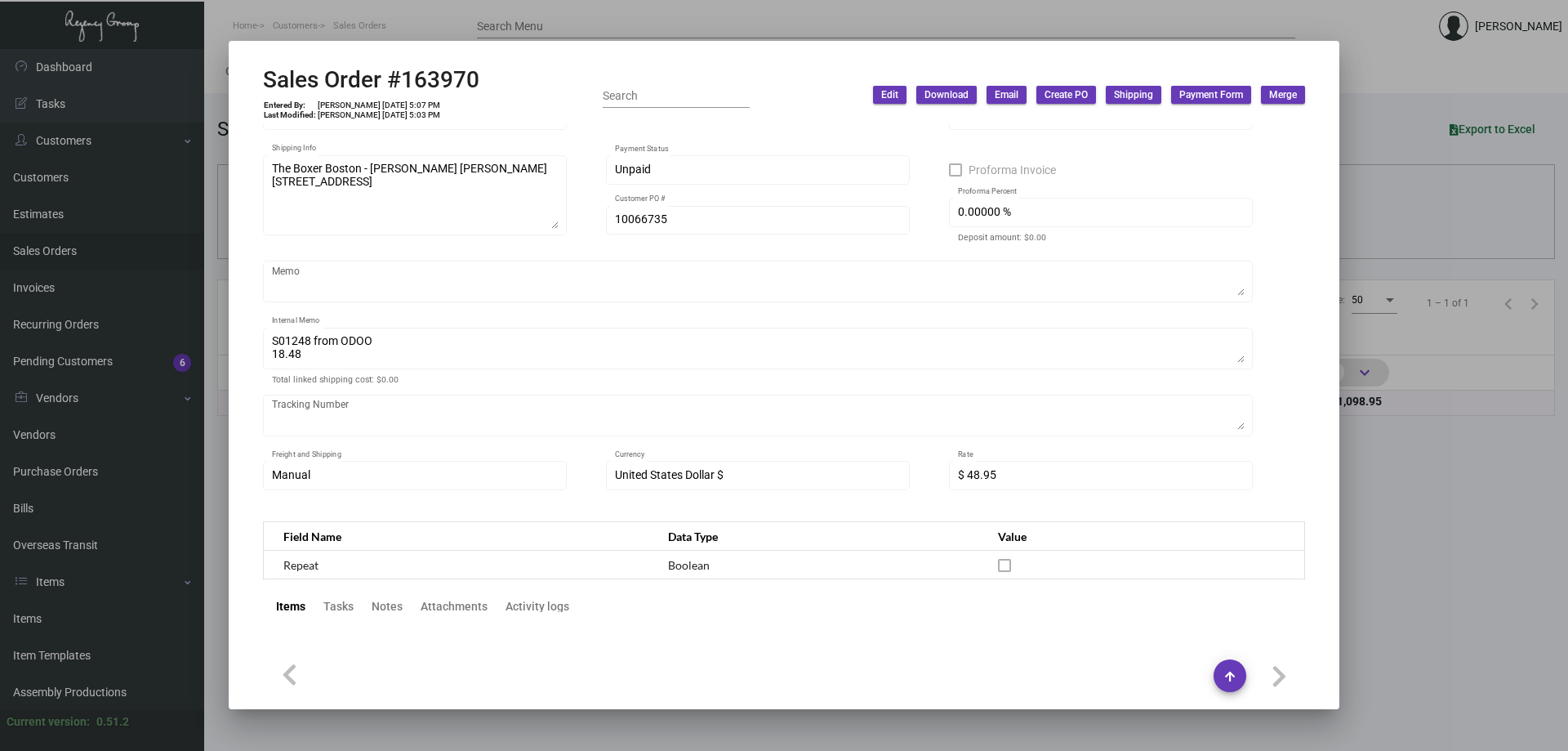
scroll to position [0, 0]
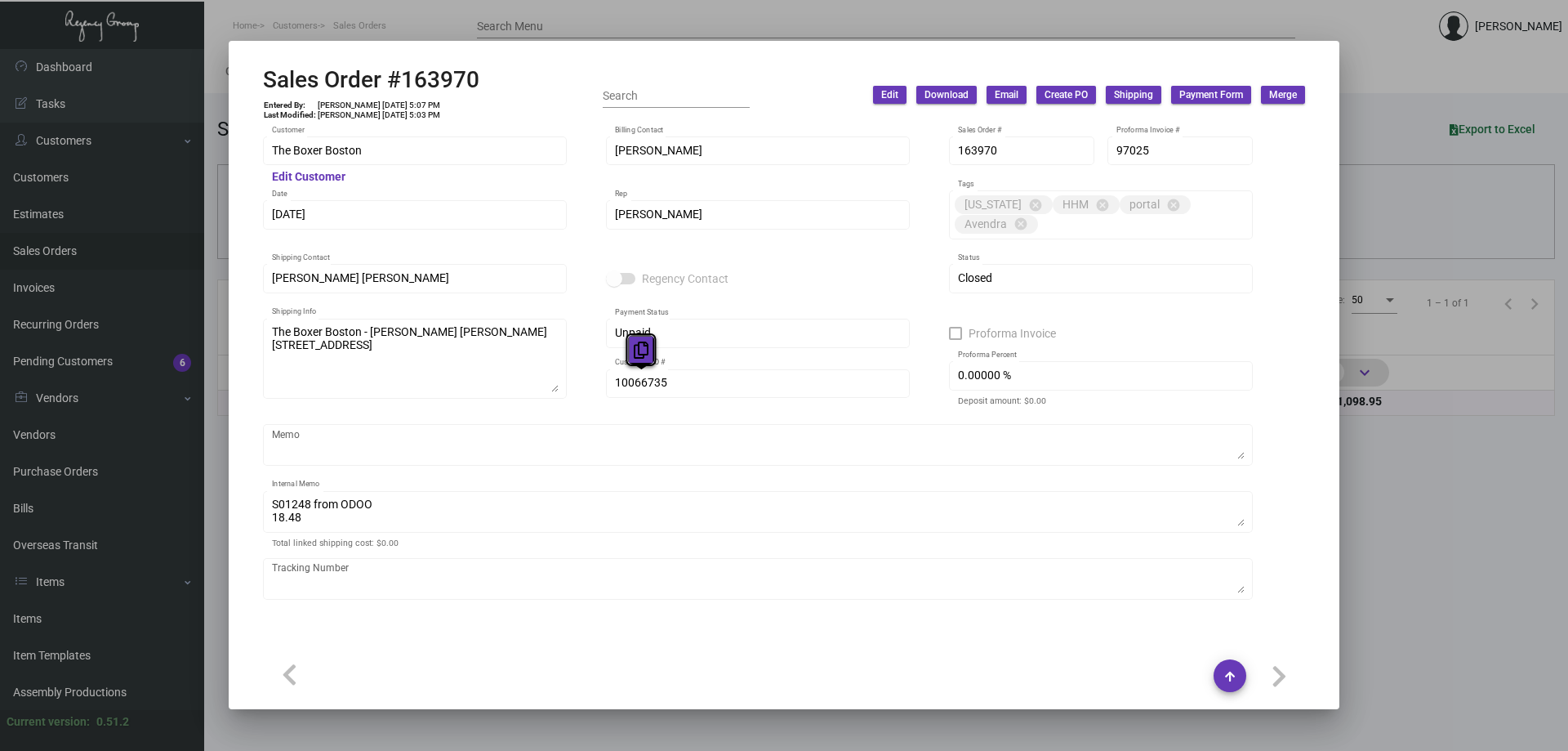
click at [641, 356] on icon at bounding box center [641, 349] width 15 height 17
